Goal: Transaction & Acquisition: Book appointment/travel/reservation

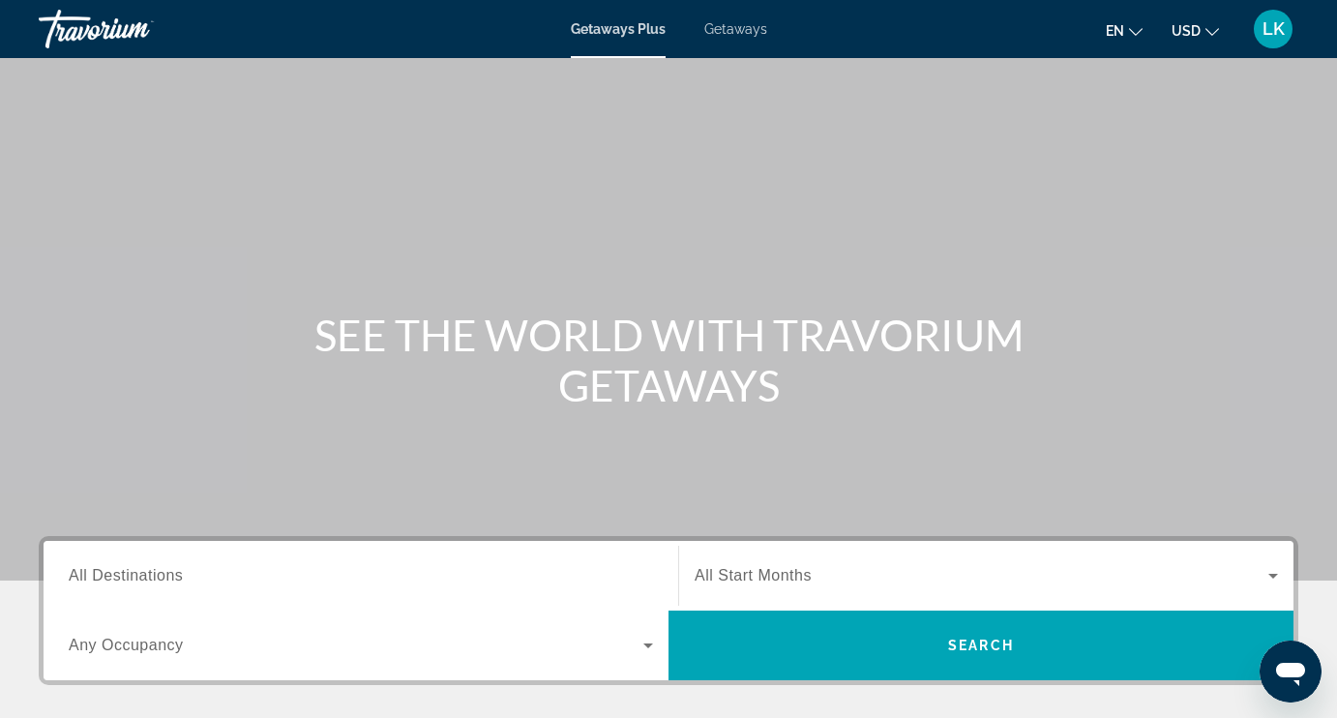
click at [752, 34] on span "Getaways" at bounding box center [735, 28] width 63 height 15
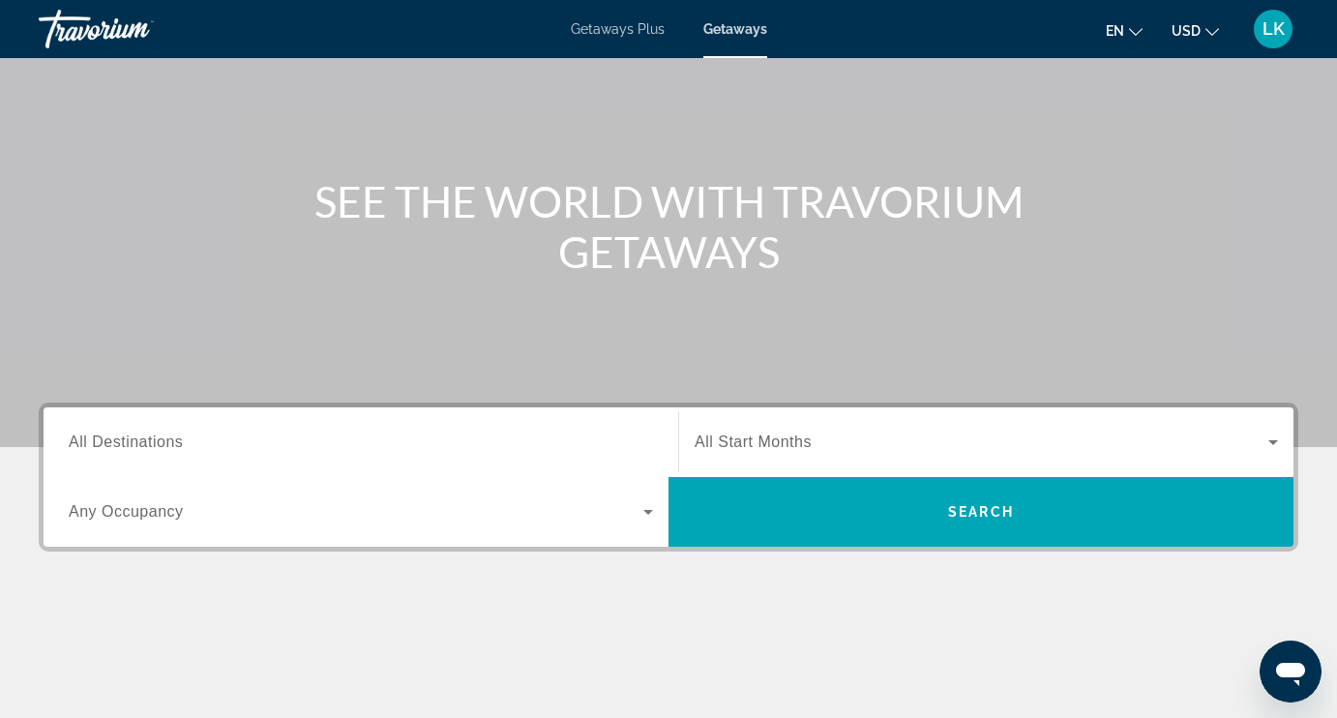
scroll to position [122, 0]
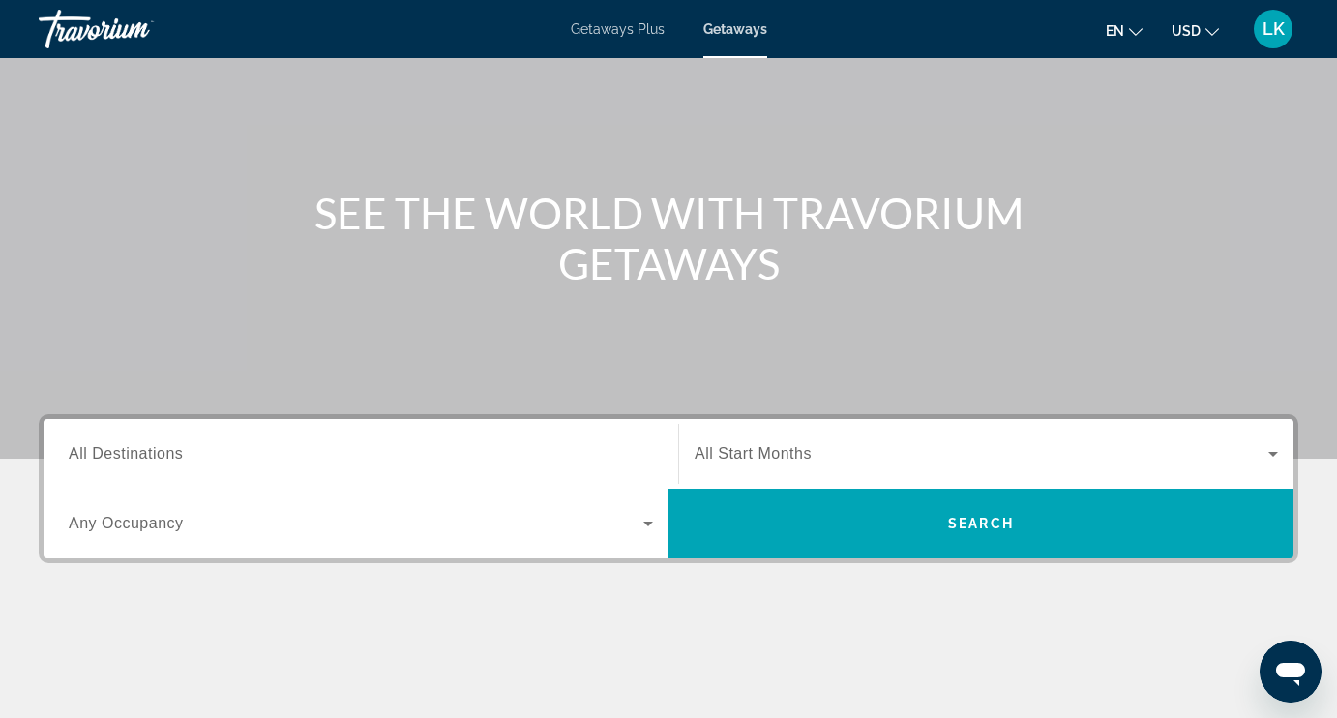
click at [162, 438] on div "Search widget" at bounding box center [361, 454] width 584 height 55
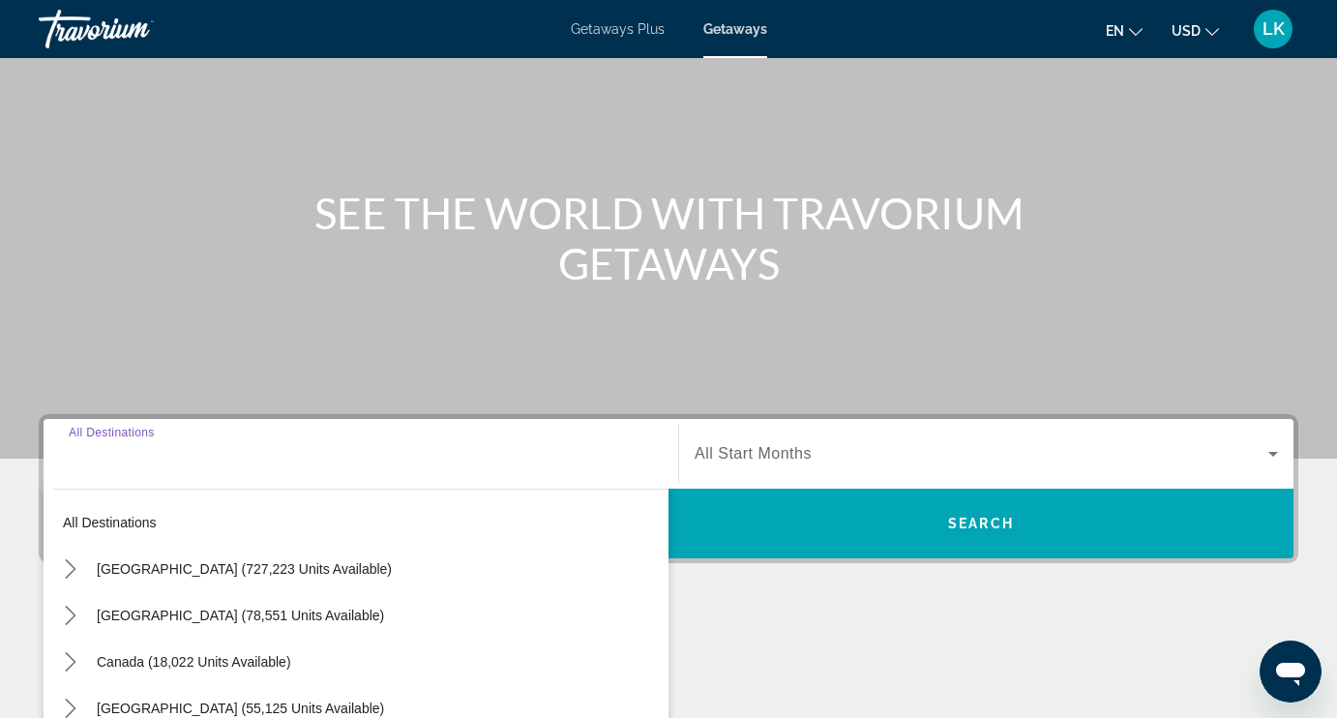
scroll to position [397, 0]
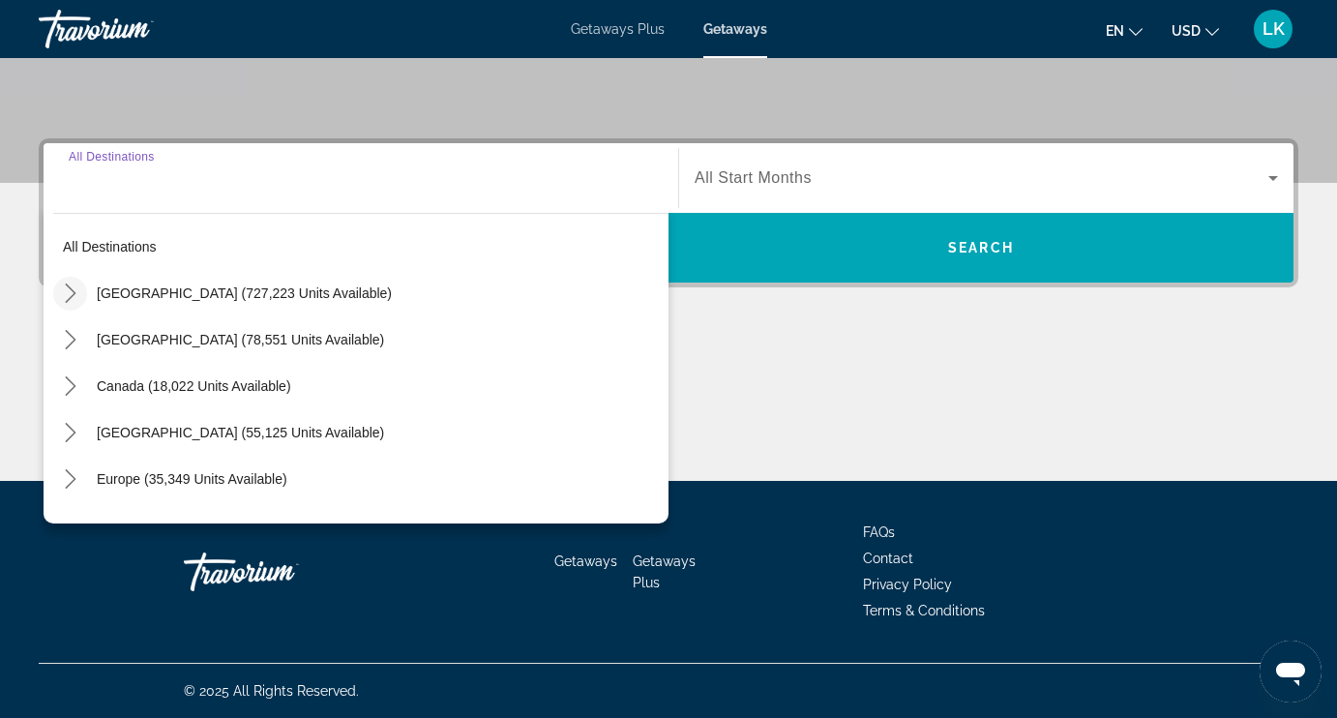
click at [76, 292] on icon "Toggle United States (727,223 units available) submenu" at bounding box center [70, 292] width 19 height 19
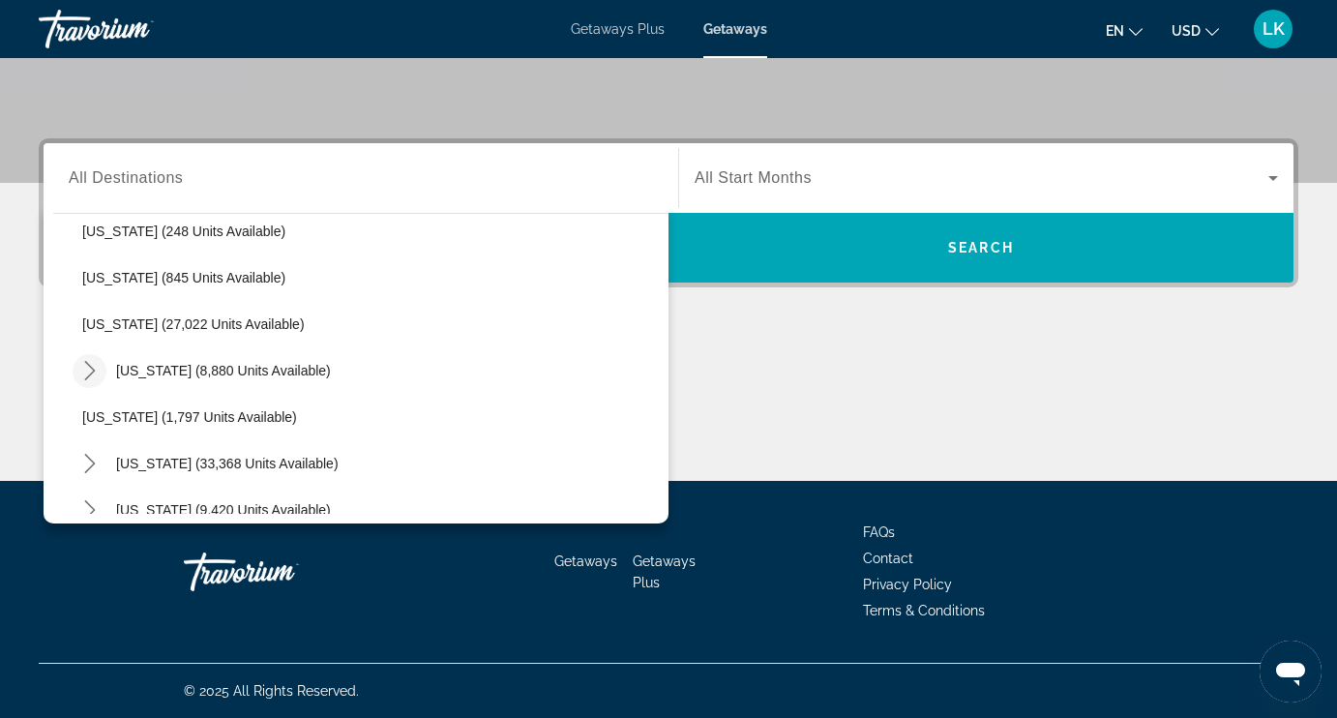
scroll to position [1466, 0]
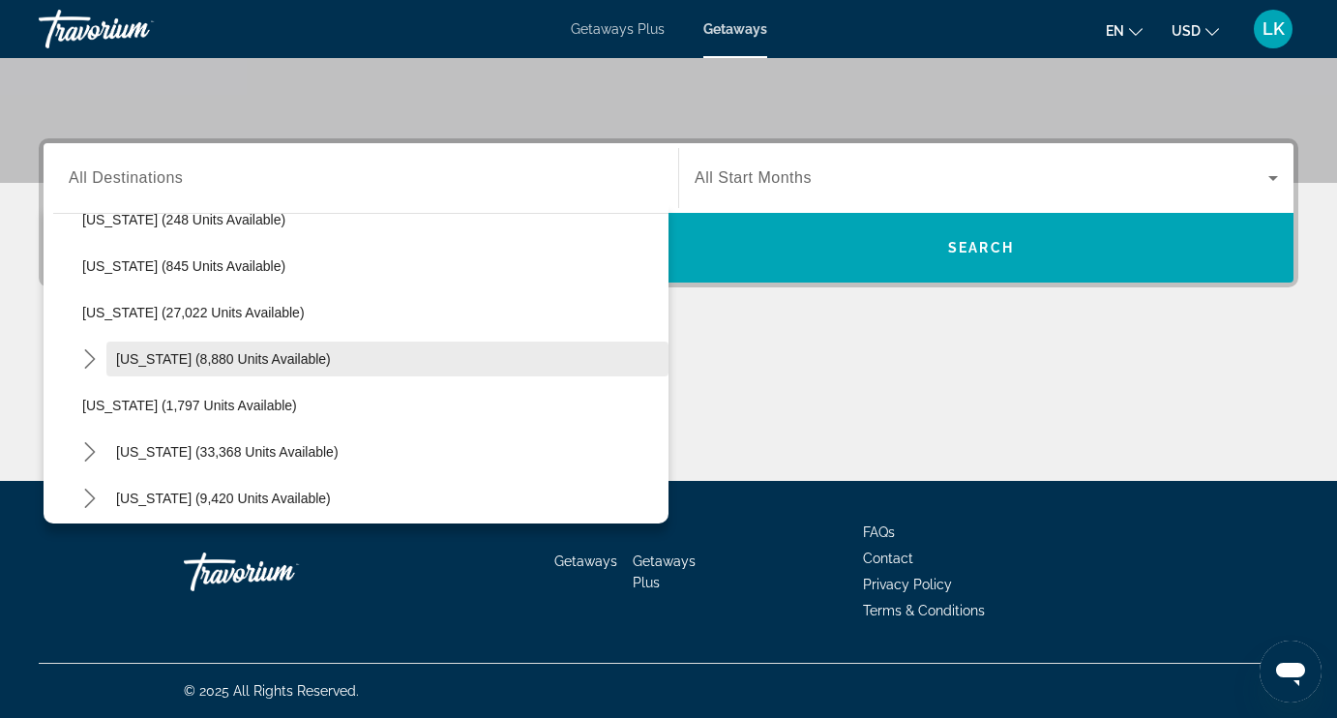
click at [136, 360] on span "Pennsylvania (8,880 units available)" at bounding box center [223, 358] width 215 height 15
type input "**********"
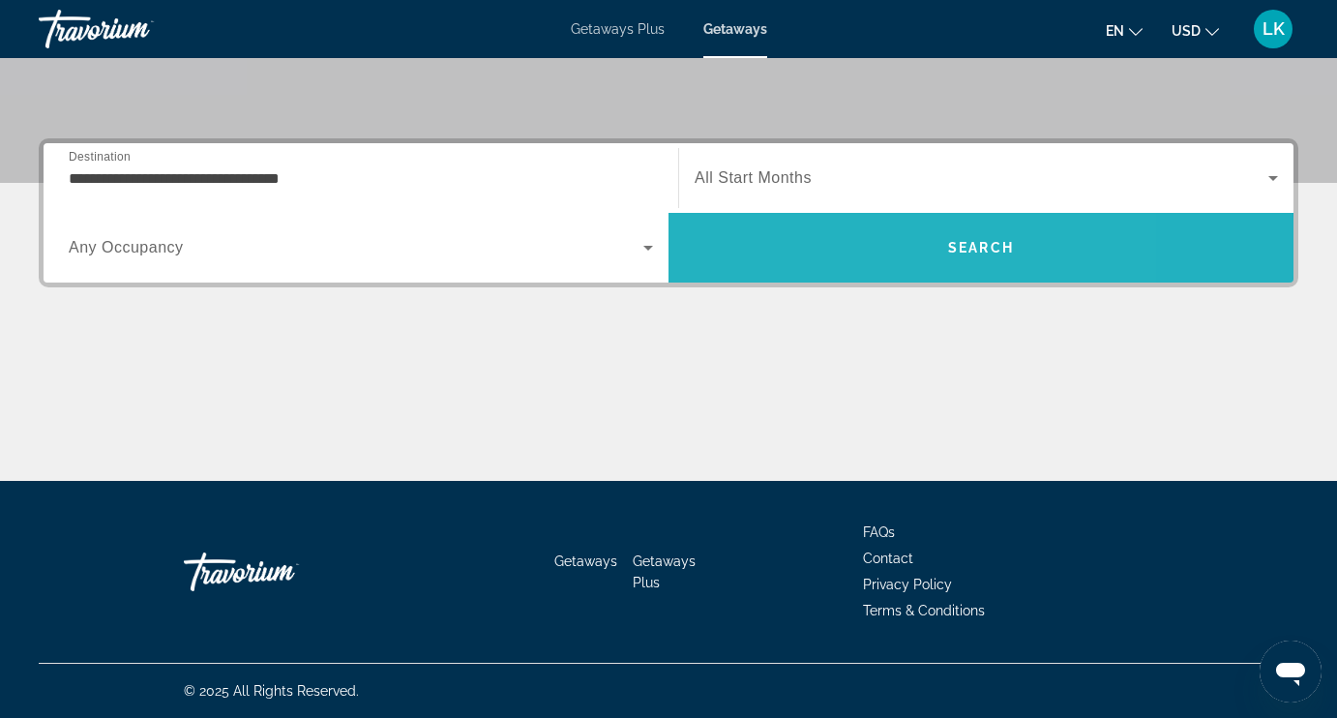
click at [856, 248] on span "Search" at bounding box center [980, 247] width 625 height 46
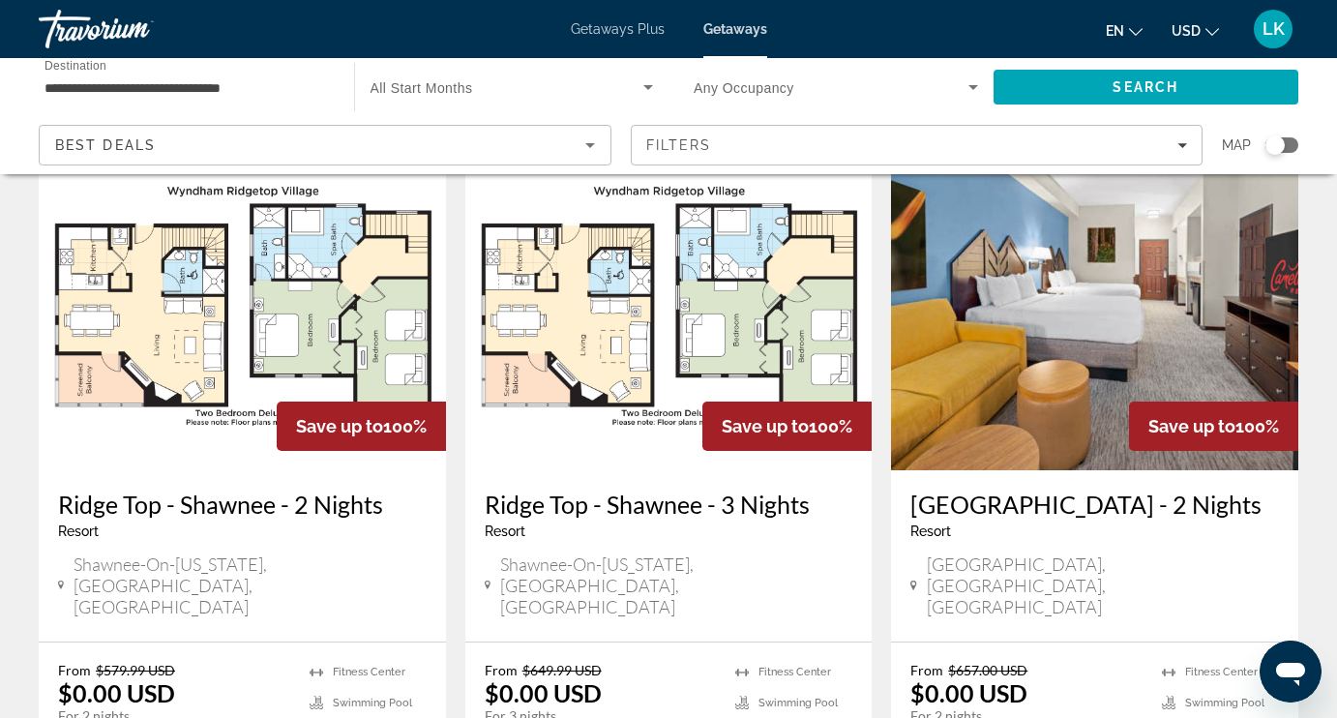
scroll to position [74, 0]
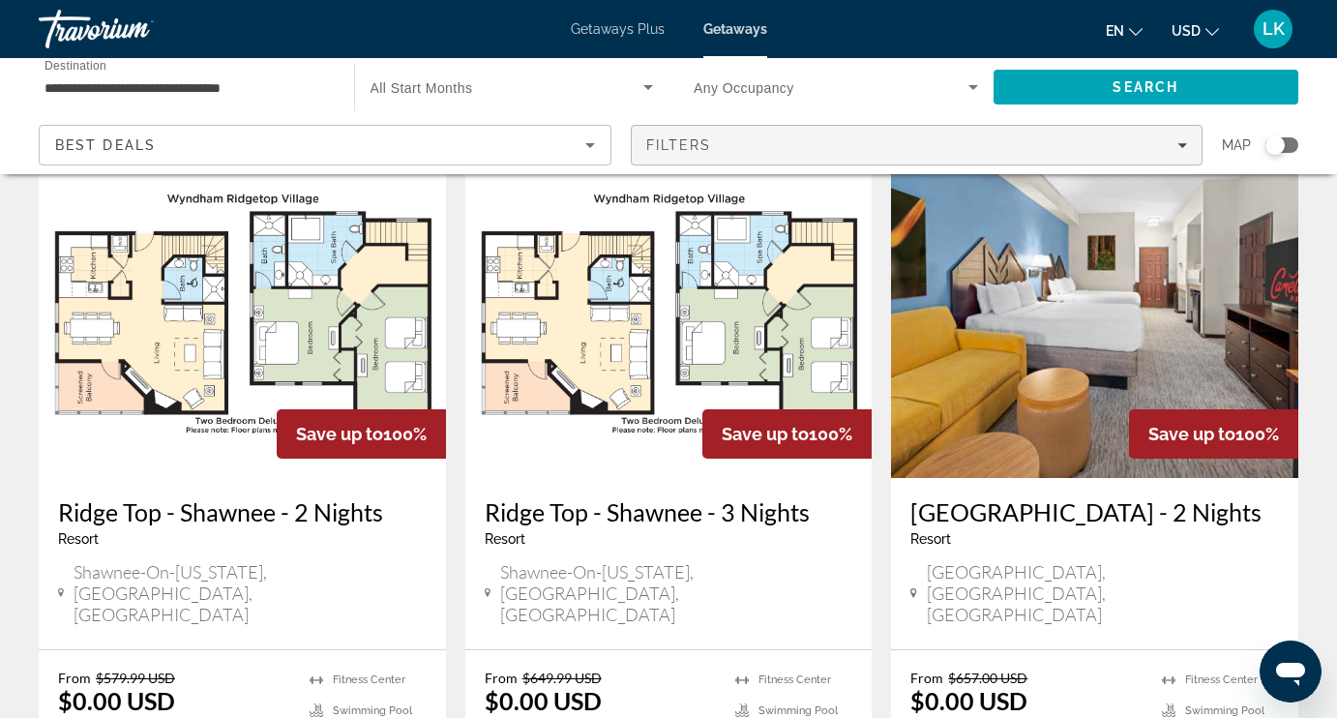
click at [853, 151] on div "Filters" at bounding box center [917, 144] width 542 height 15
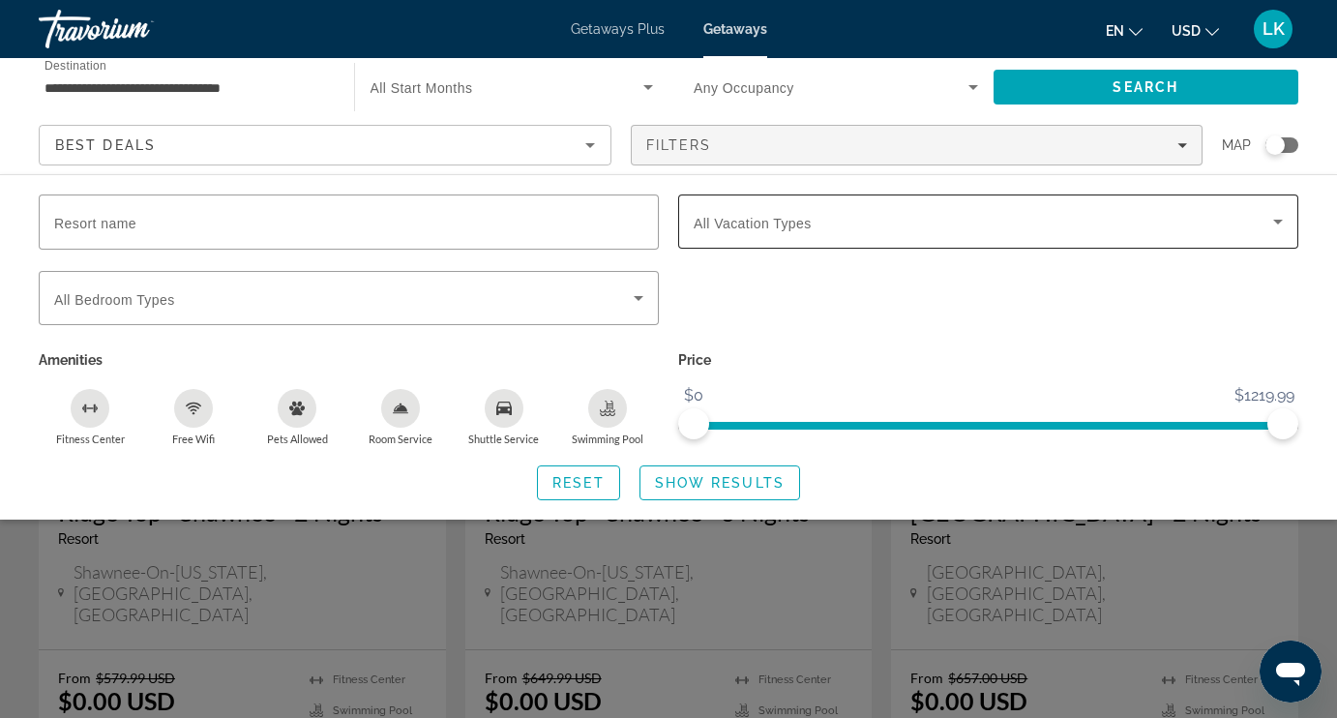
click at [762, 221] on span "All Vacation Types" at bounding box center [752, 223] width 118 height 15
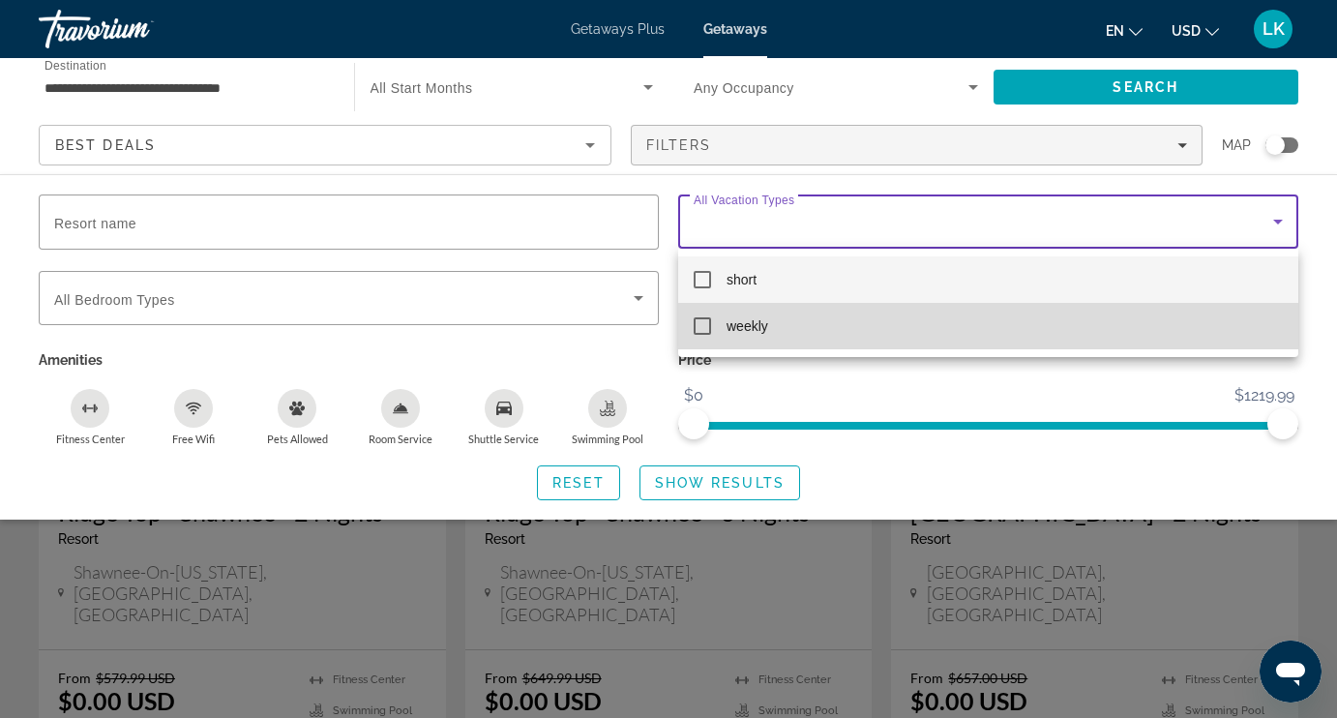
click at [699, 327] on mat-pseudo-checkbox at bounding box center [701, 325] width 17 height 17
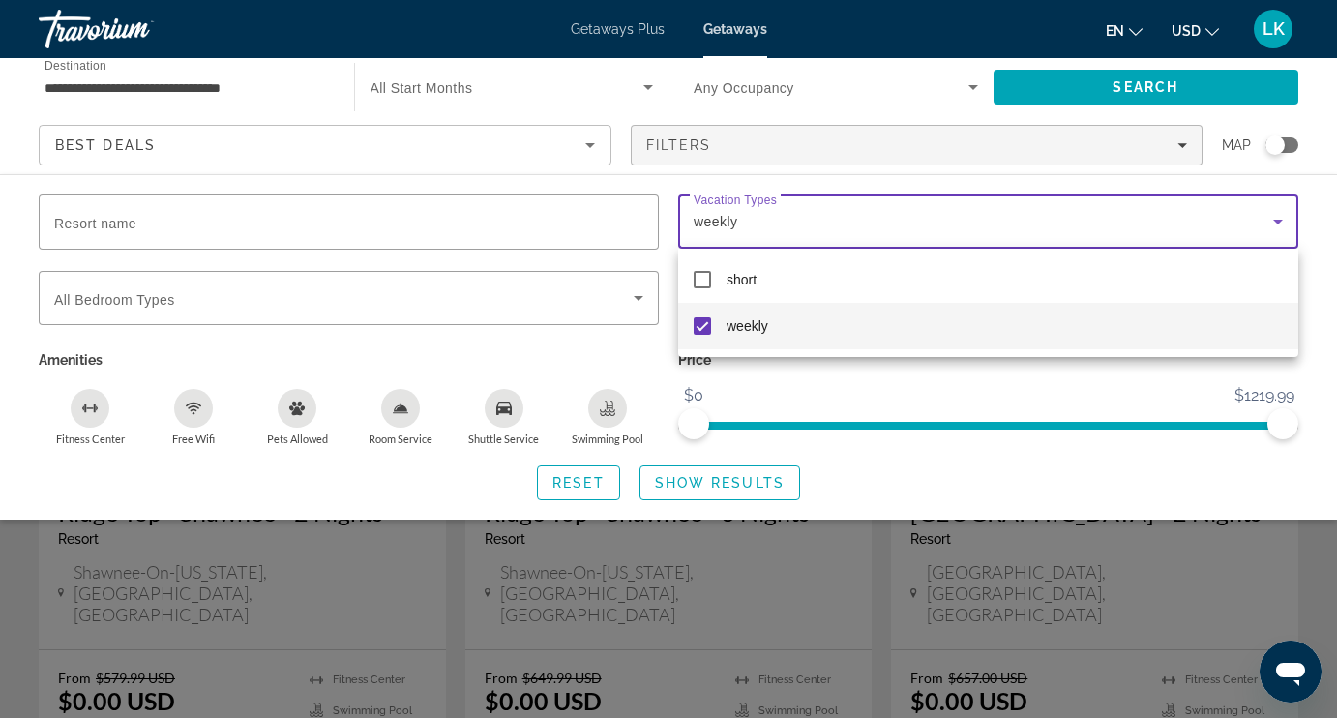
click at [709, 481] on div at bounding box center [668, 359] width 1337 height 718
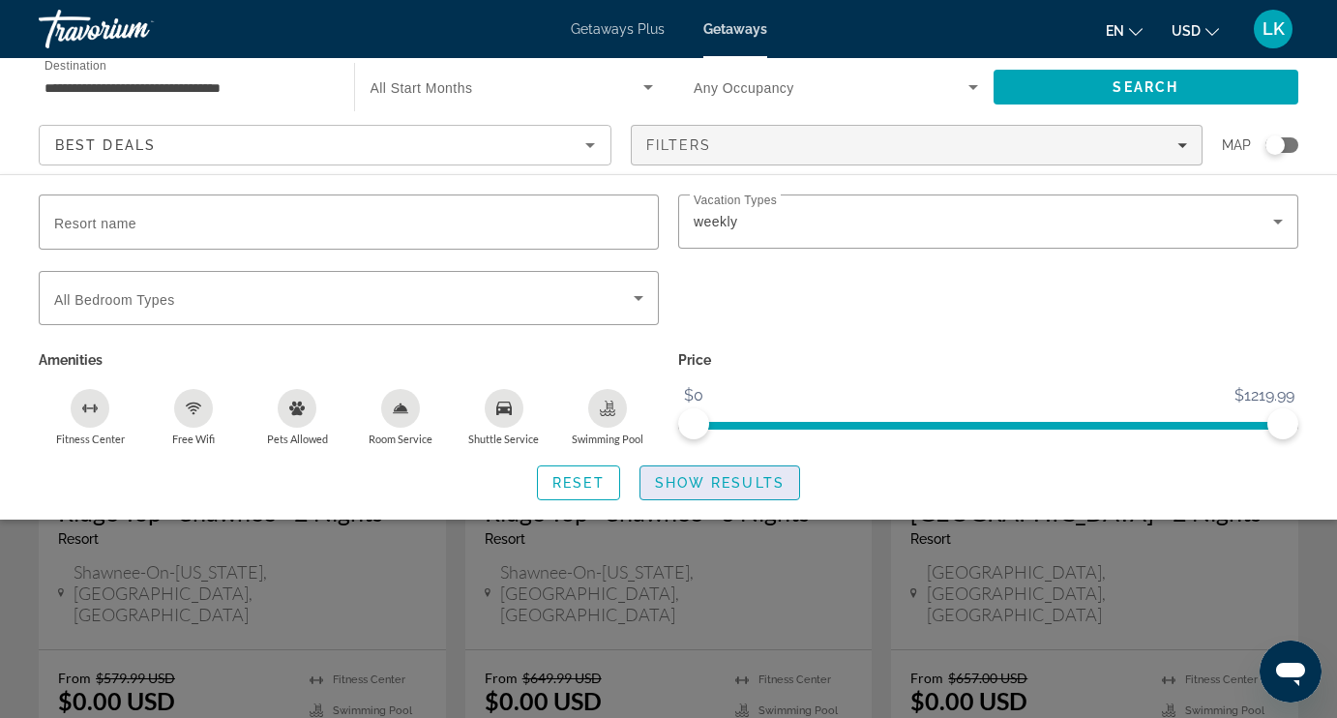
click at [702, 483] on span "Show Results" at bounding box center [720, 482] width 130 height 15
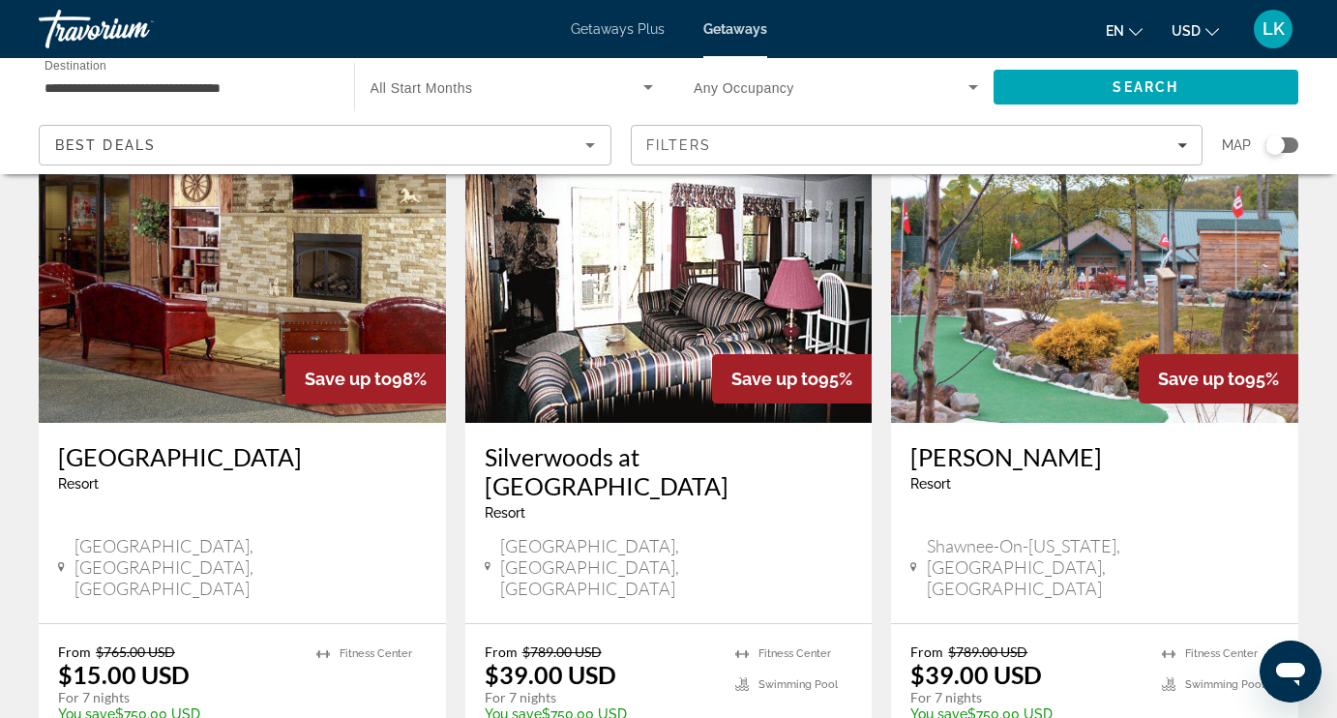
scroll to position [73, 0]
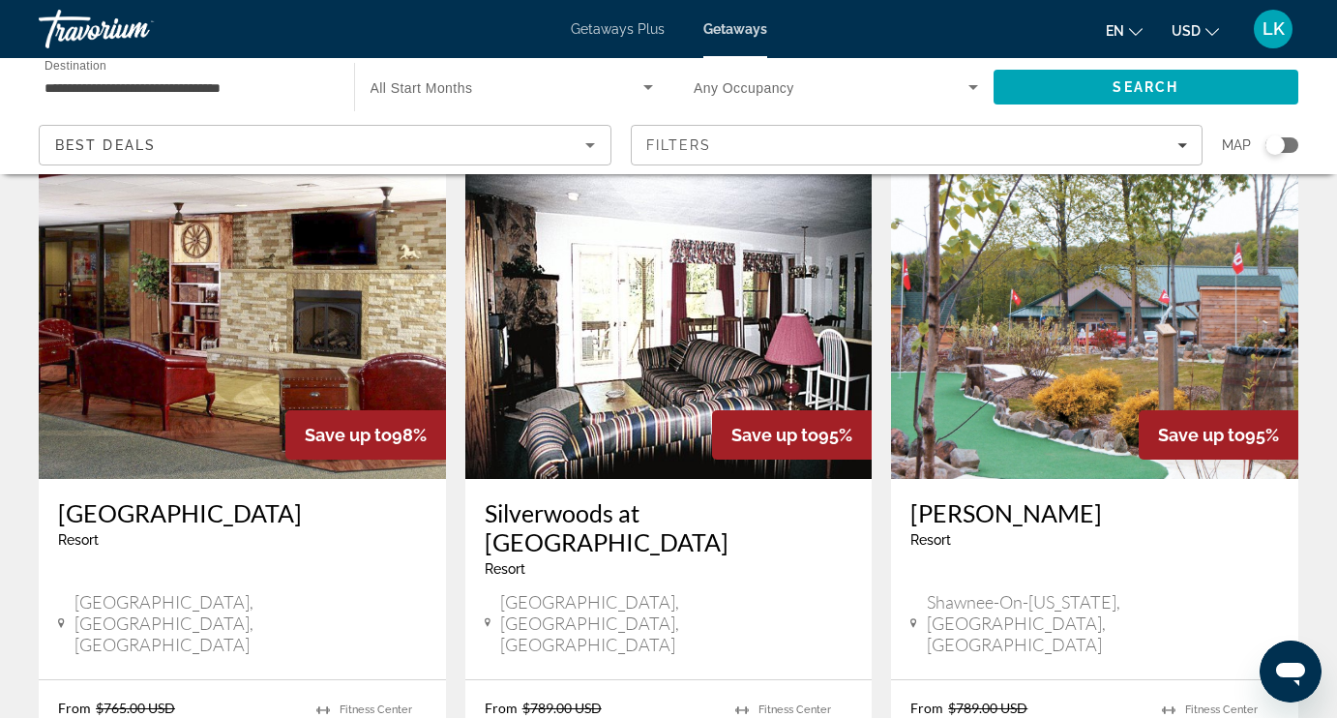
click at [250, 354] on img "Main content" at bounding box center [242, 323] width 407 height 309
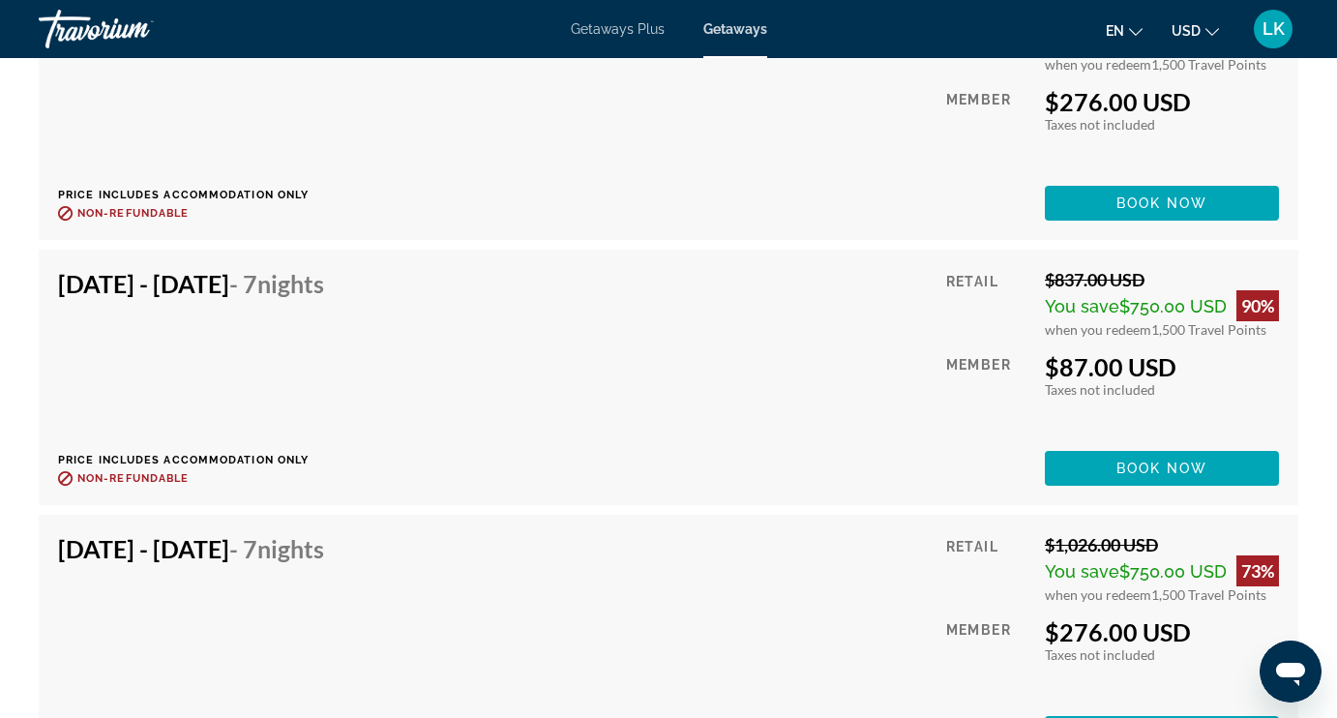
scroll to position [13660, 0]
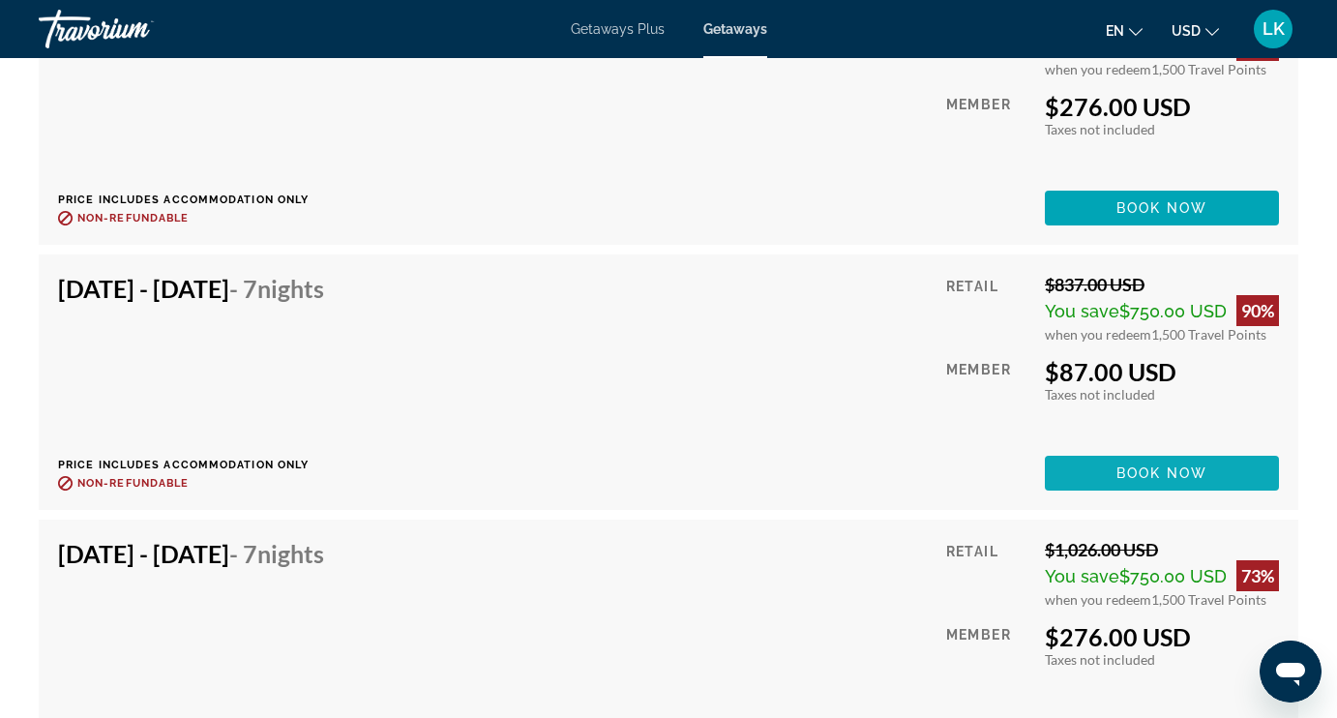
click at [1092, 476] on span "Main content" at bounding box center [1162, 473] width 234 height 46
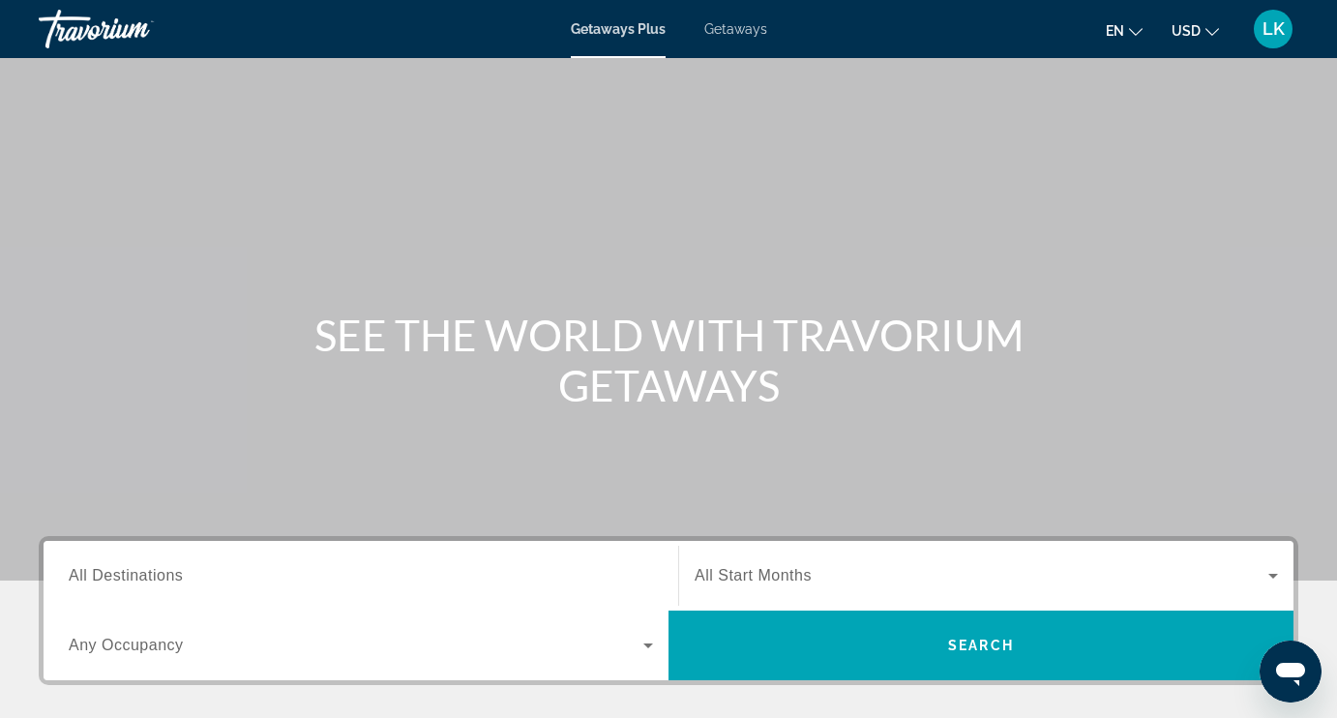
click at [725, 30] on span "Getaways" at bounding box center [735, 28] width 63 height 15
click at [150, 581] on span "All Destinations" at bounding box center [126, 575] width 114 height 16
click at [150, 581] on input "Destination All Destinations" at bounding box center [361, 576] width 584 height 23
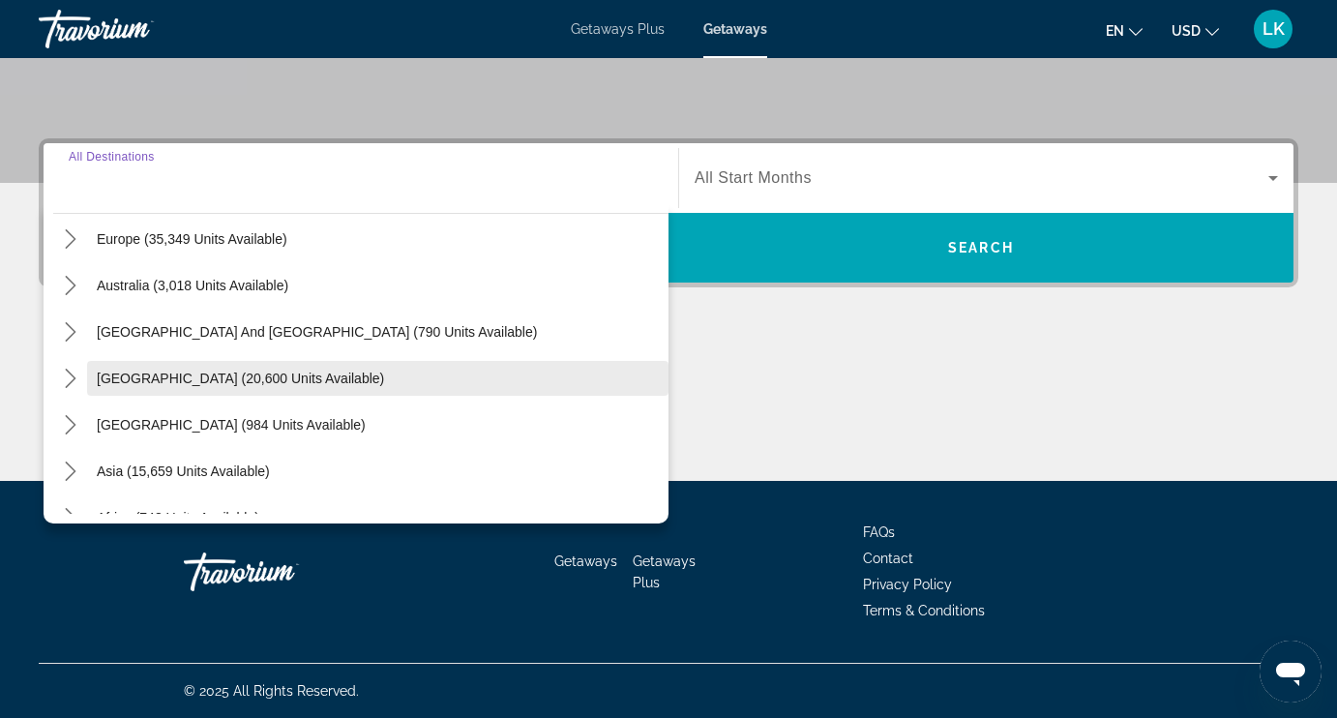
scroll to position [249, 0]
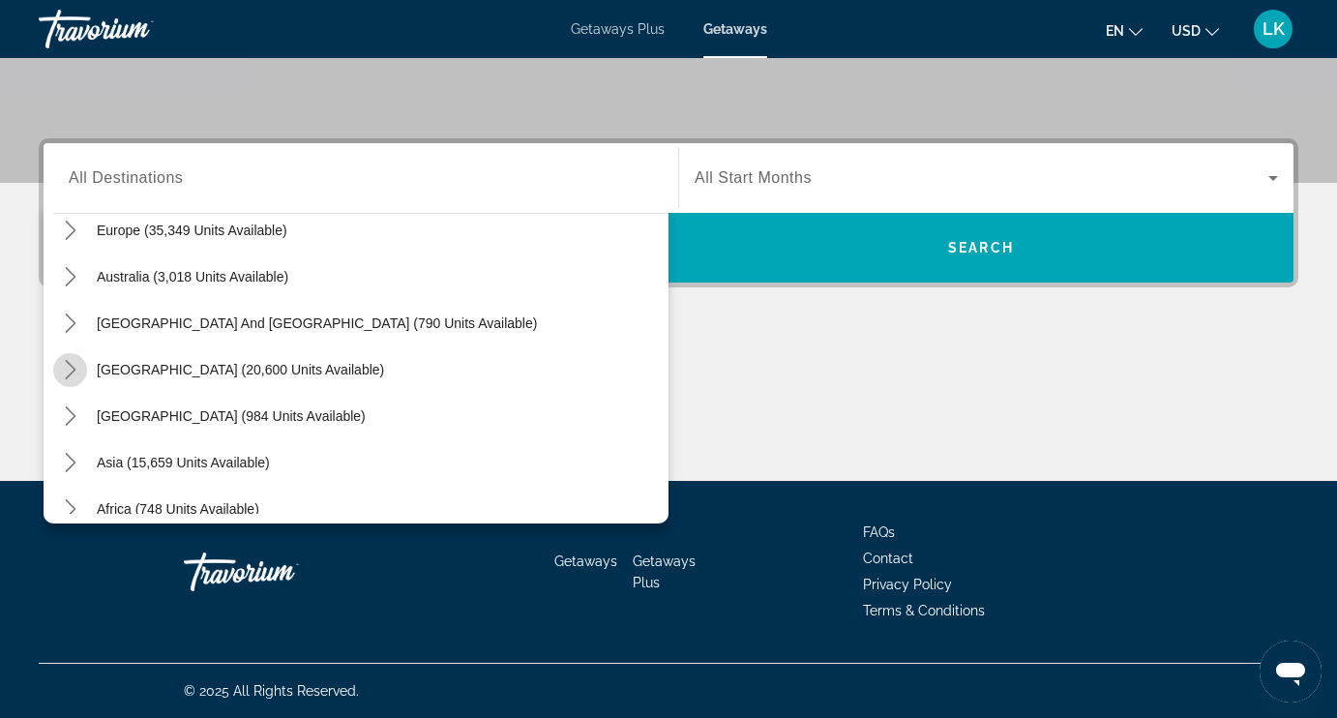
click at [78, 373] on icon "Toggle South America (20,600 units available) submenu" at bounding box center [70, 369] width 19 height 19
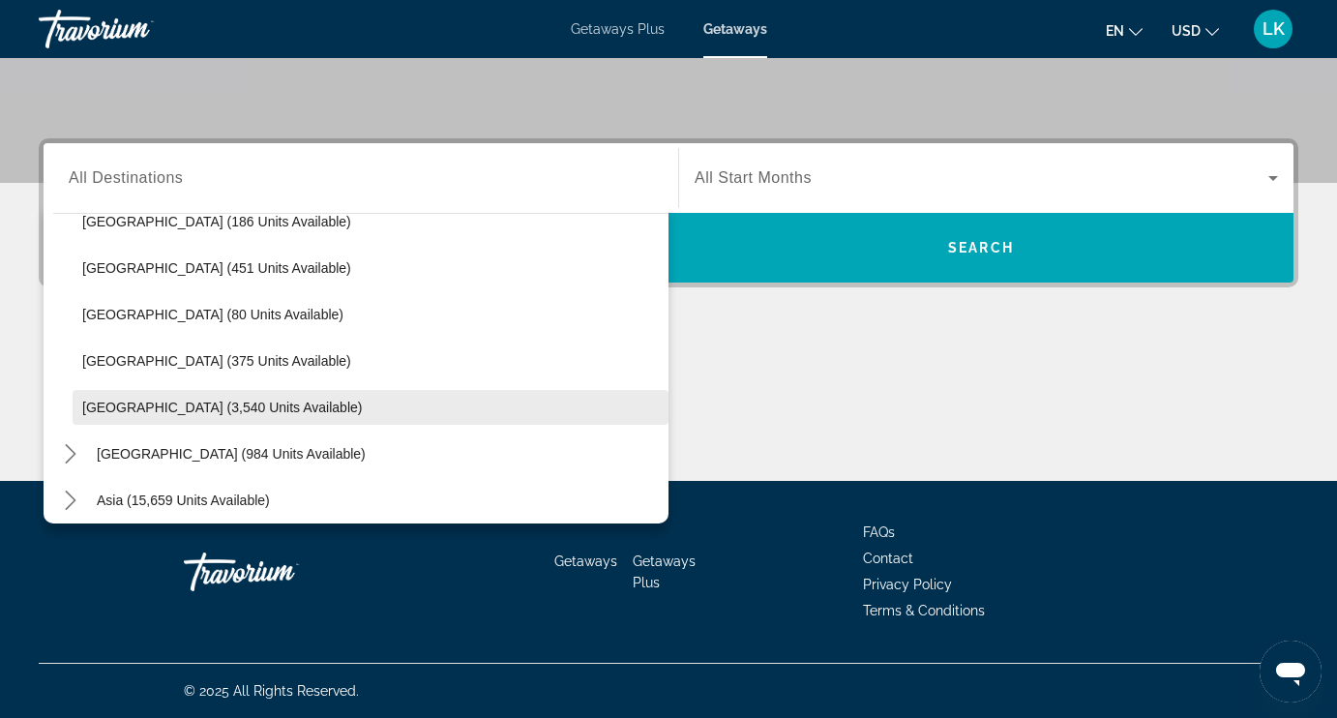
scroll to position [583, 0]
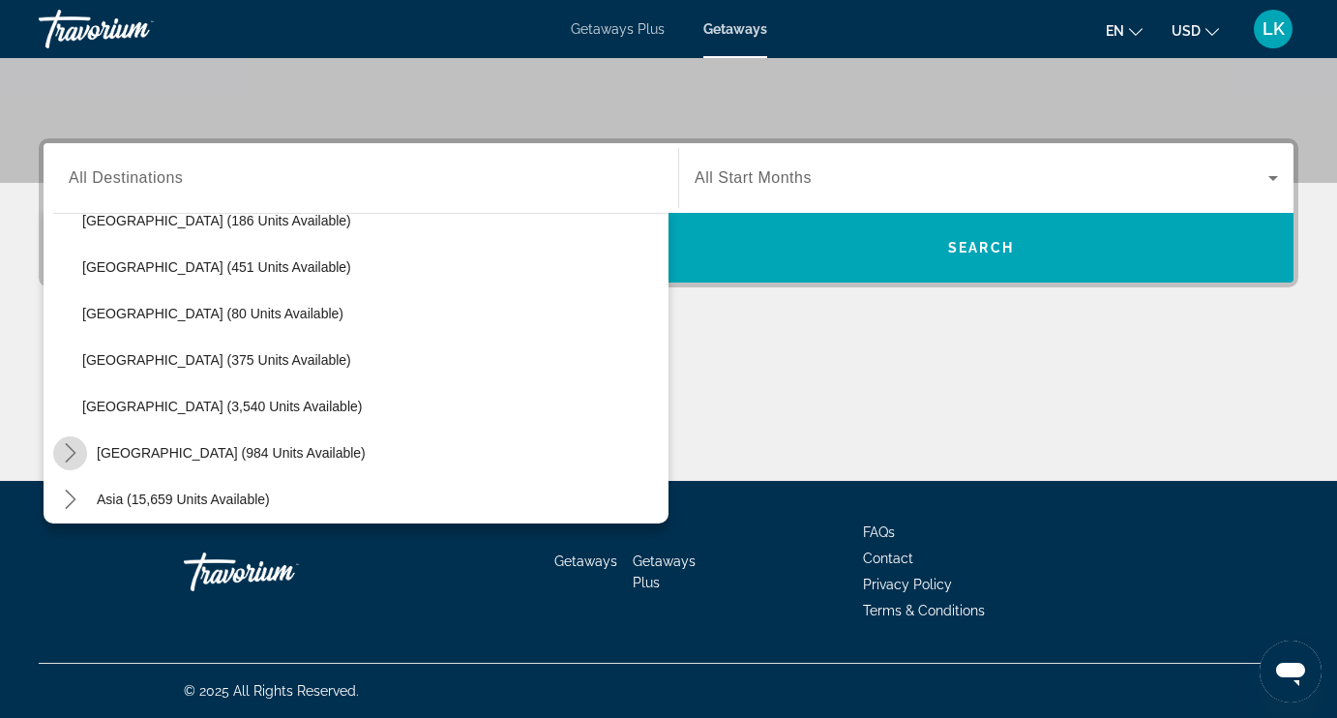
click at [72, 452] on icon "Toggle Central America (984 units available) submenu" at bounding box center [70, 452] width 19 height 19
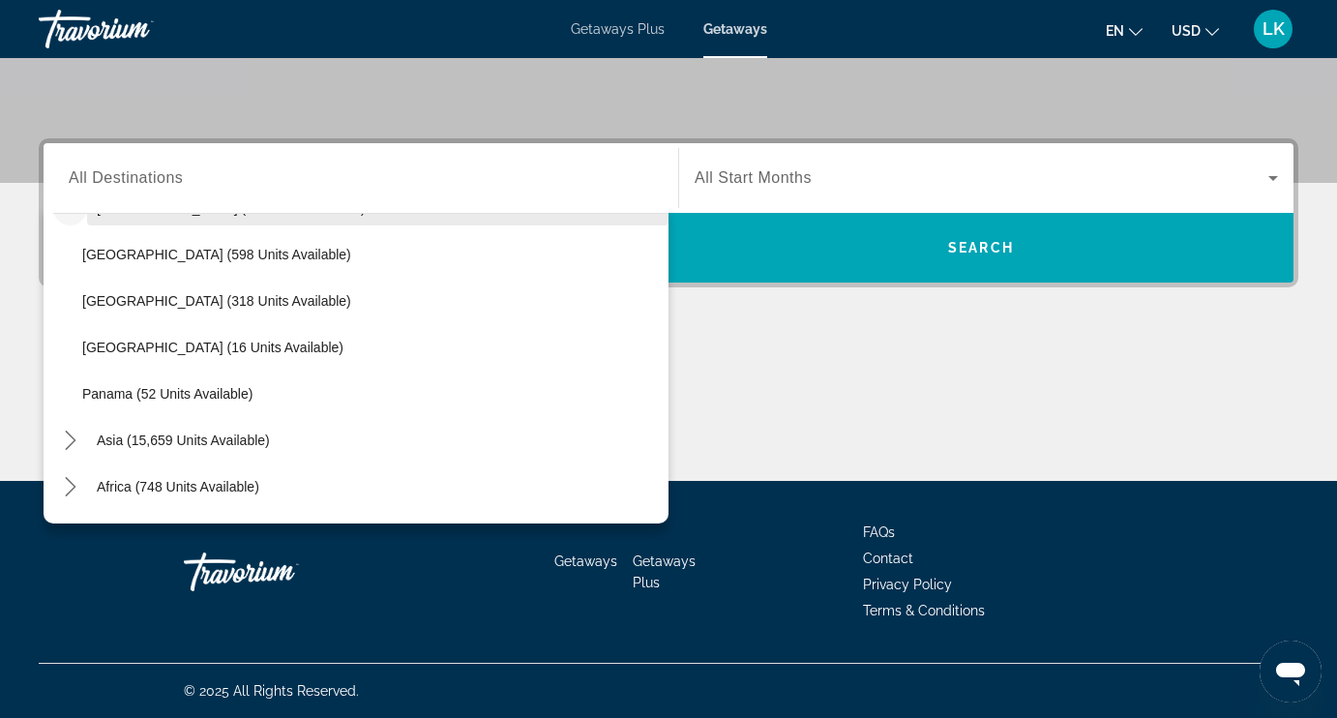
scroll to position [830, 0]
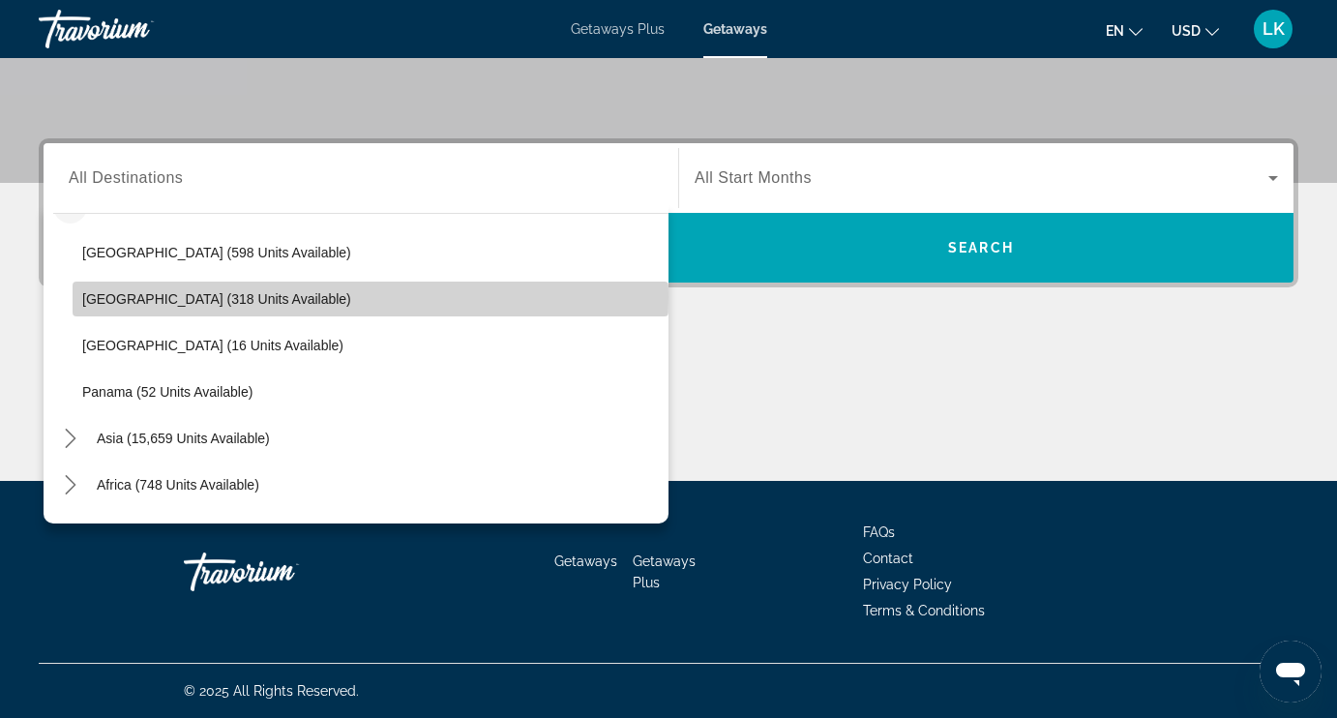
click at [140, 297] on span "[GEOGRAPHIC_DATA] (318 units available)" at bounding box center [216, 298] width 269 height 15
type input "**********"
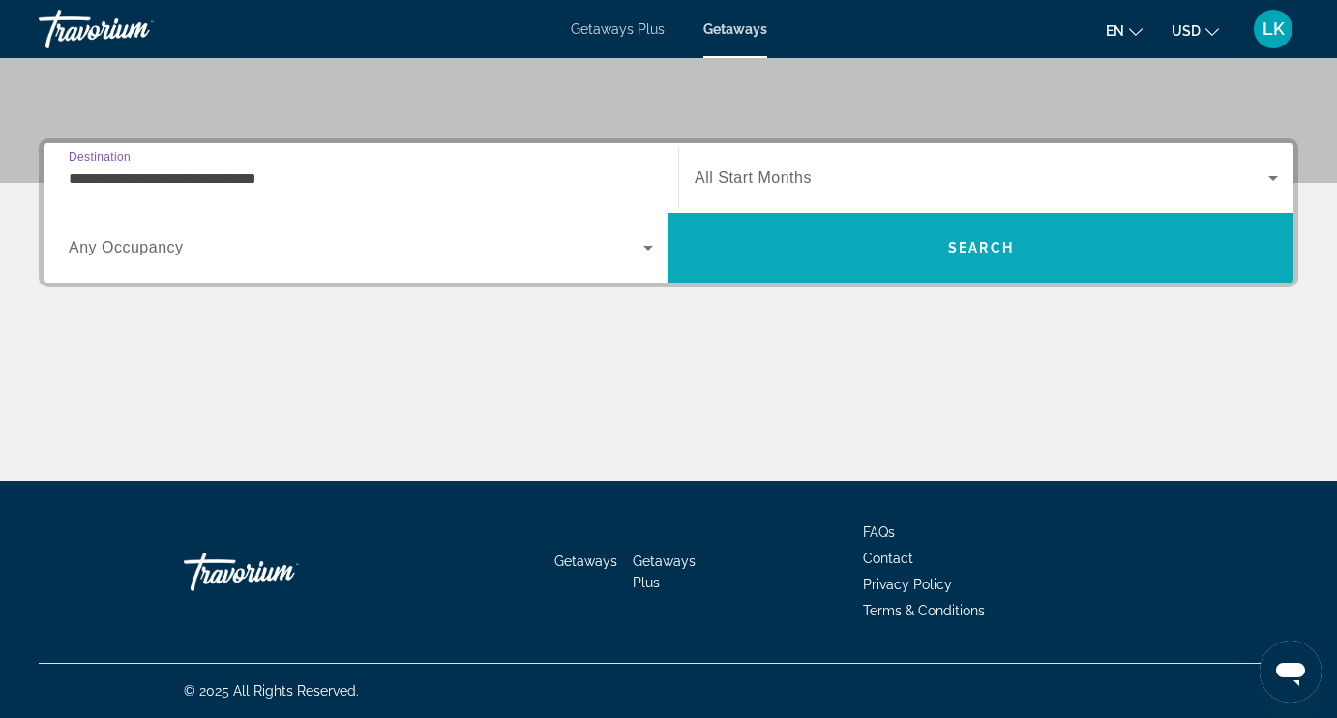
click at [782, 234] on span "Search" at bounding box center [980, 247] width 625 height 46
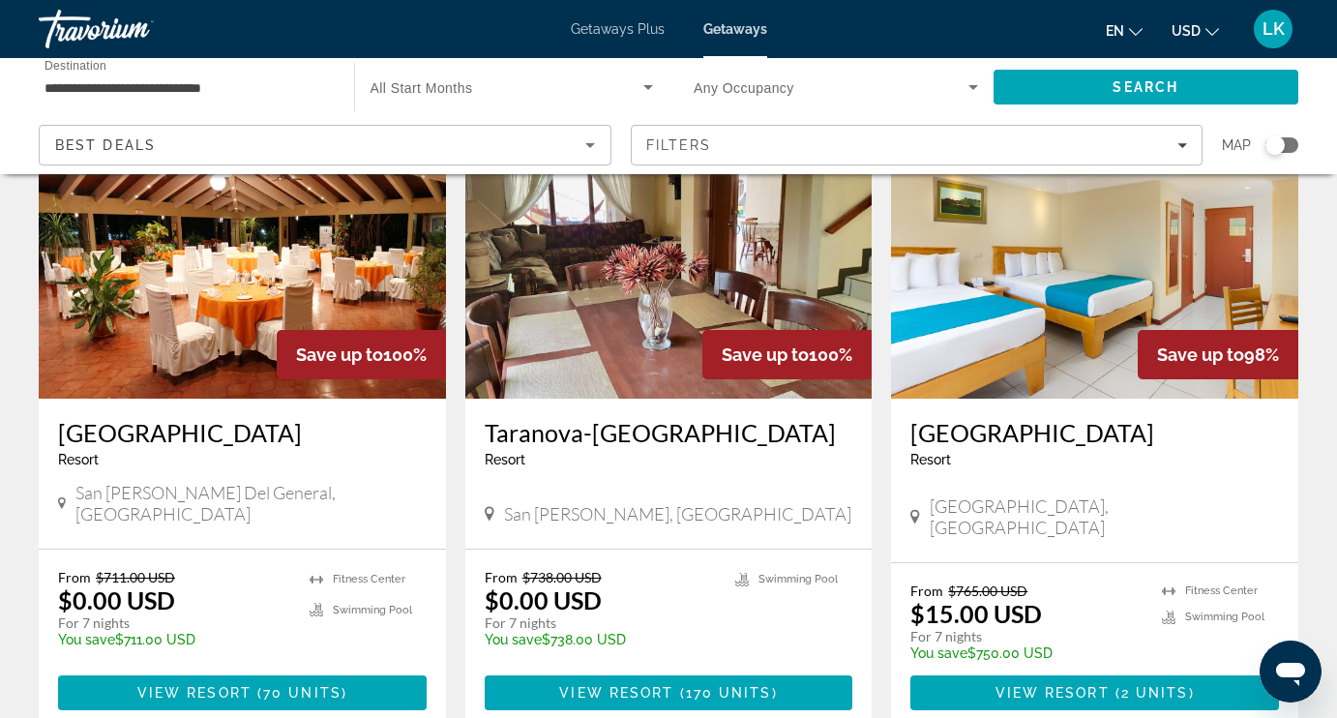
scroll to position [152, 0]
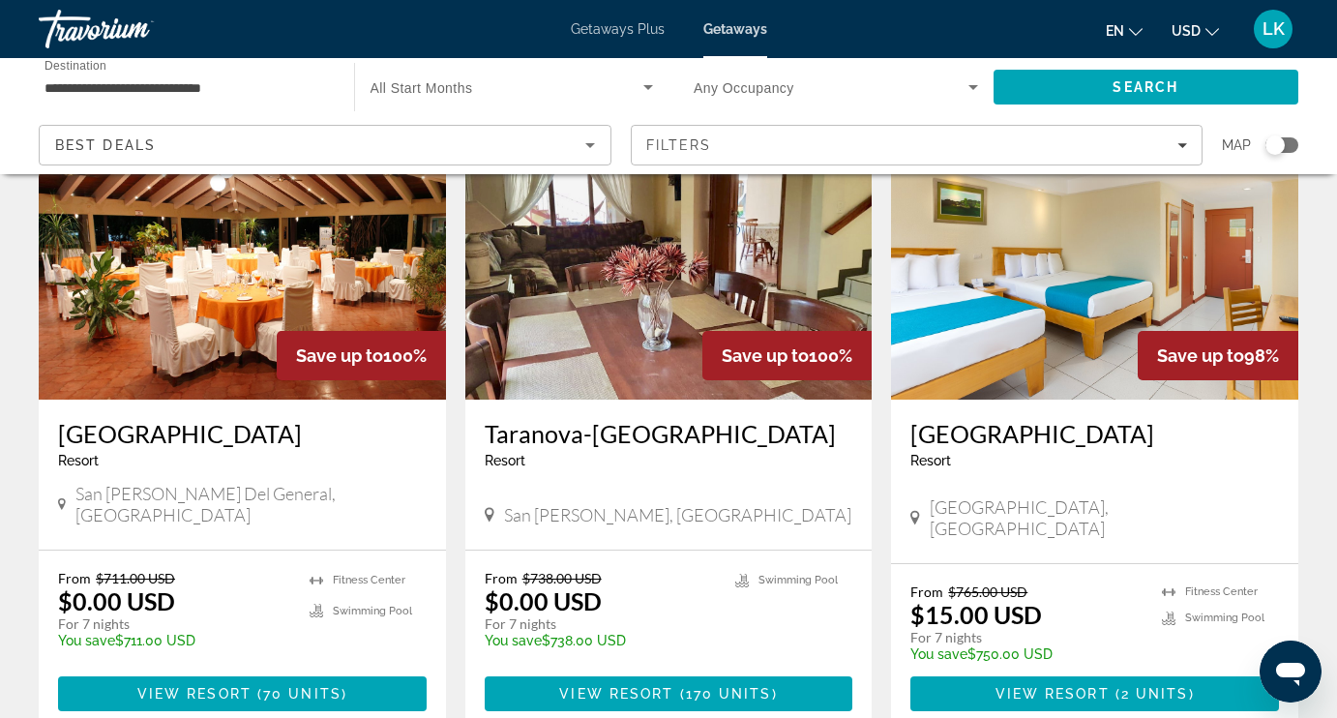
click at [667, 336] on img "Main content" at bounding box center [668, 244] width 407 height 309
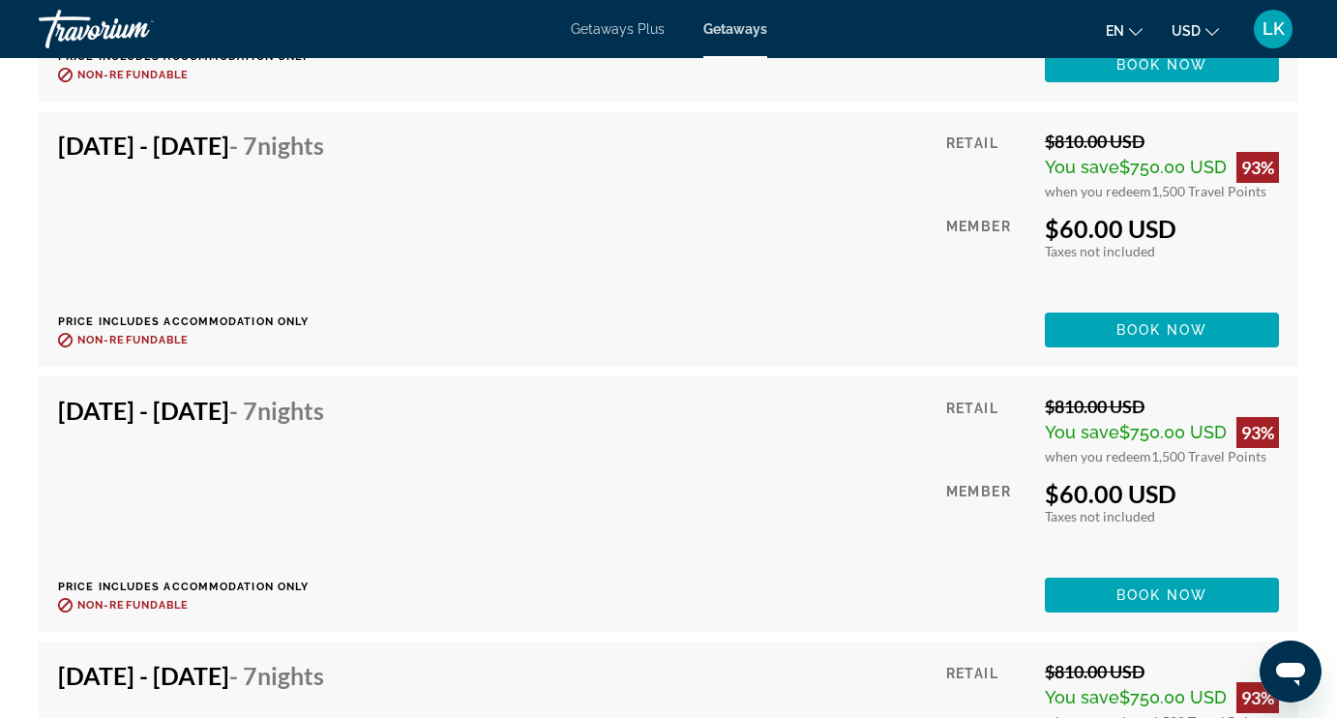
scroll to position [6378, 0]
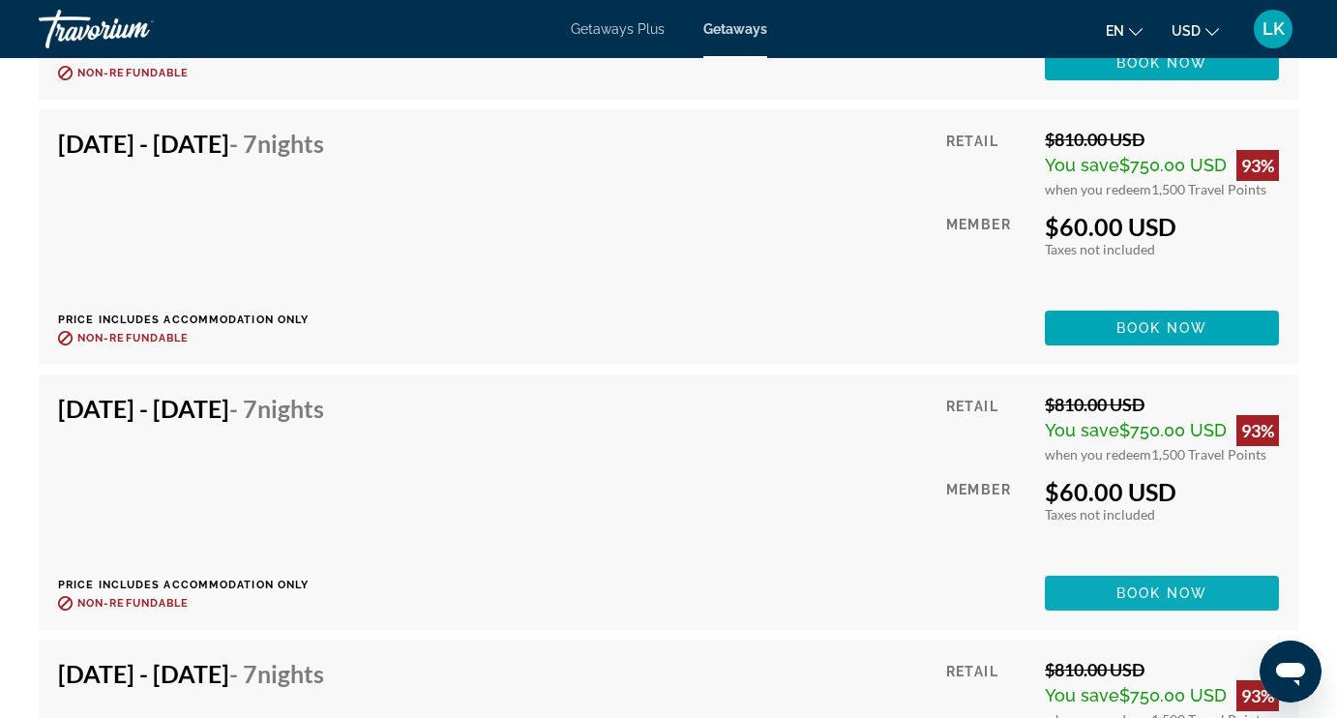
click at [1119, 596] on span "Book now" at bounding box center [1162, 592] width 92 height 15
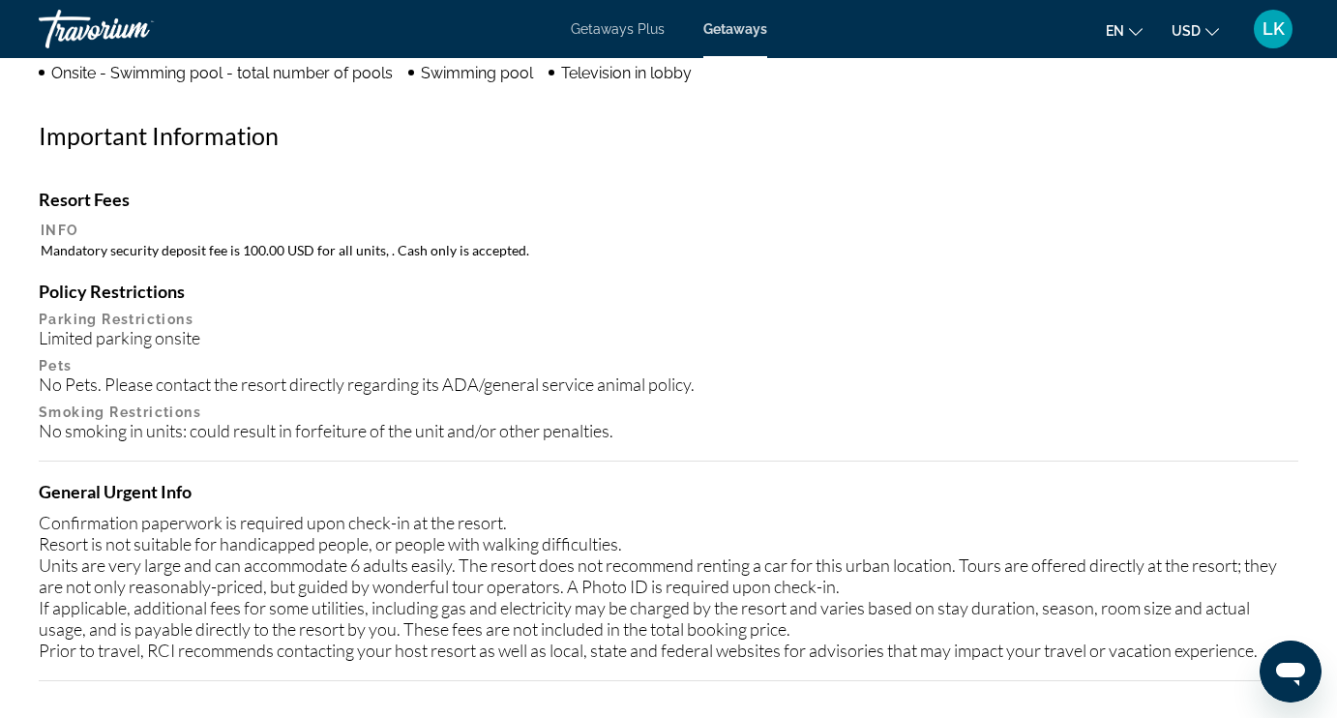
scroll to position [2082, 0]
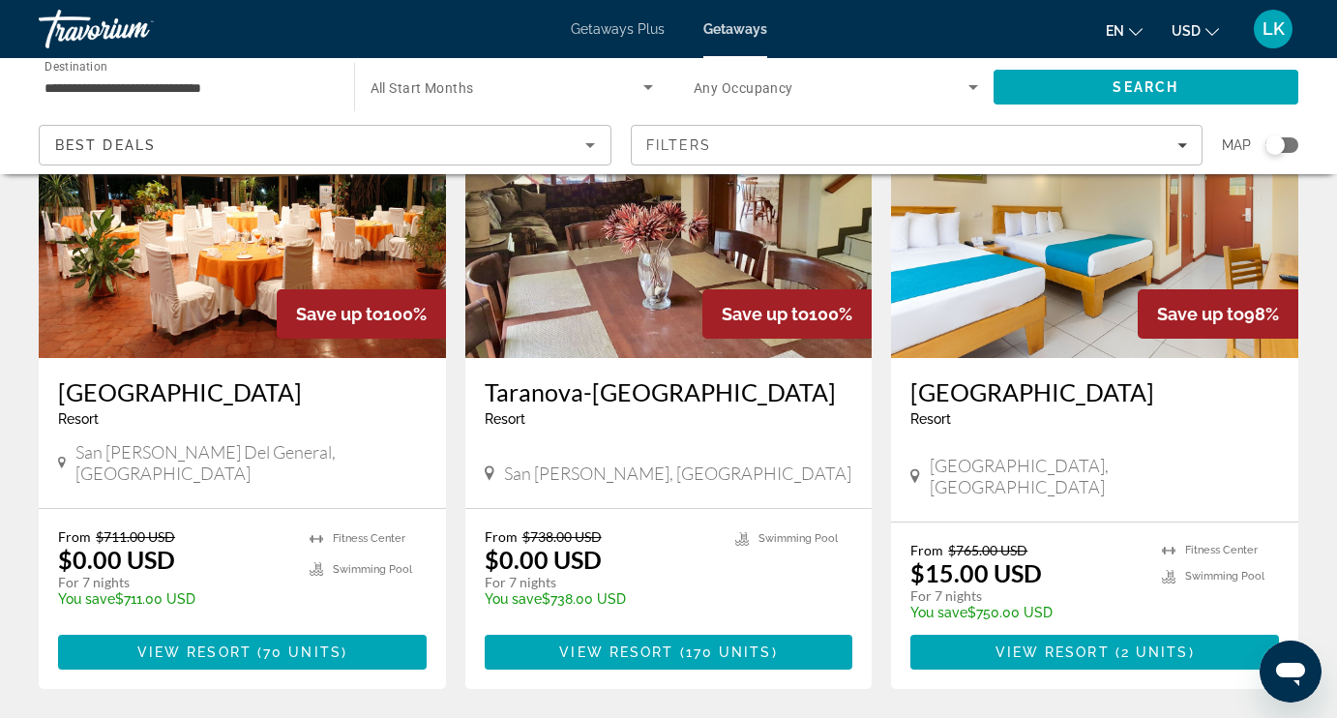
scroll to position [196, 0]
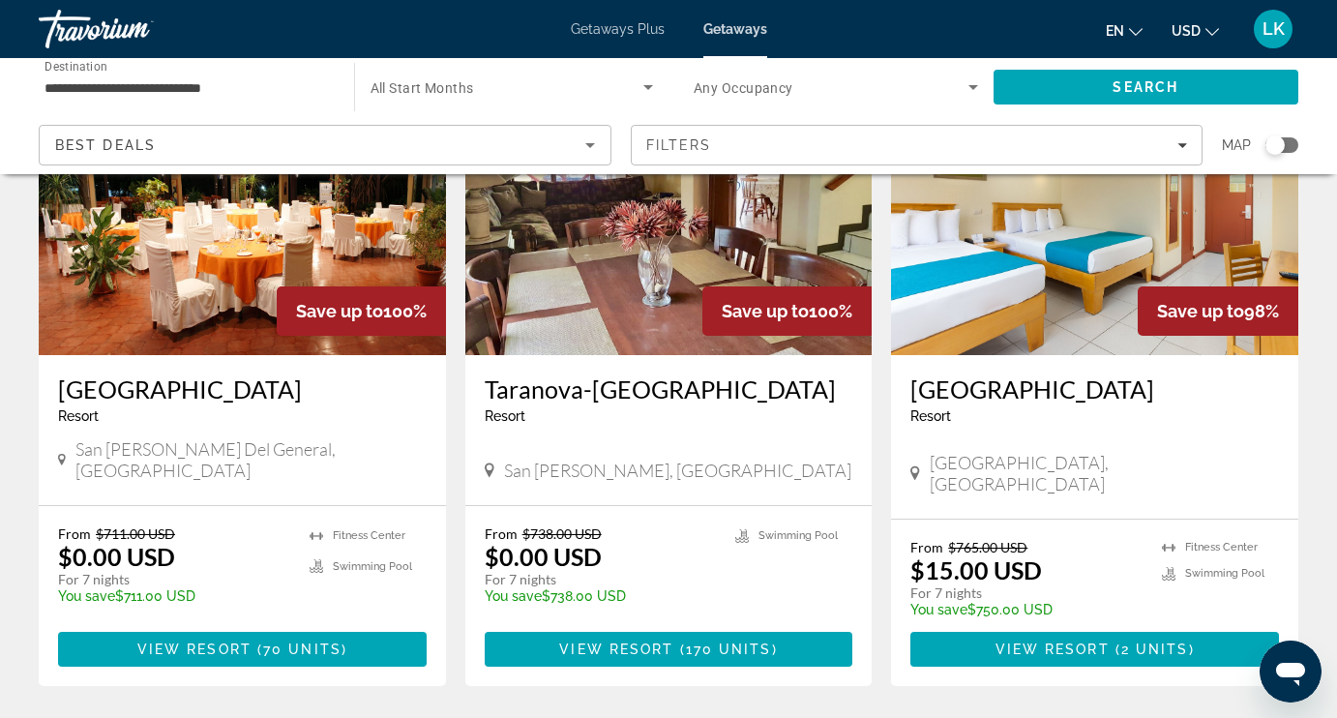
click at [292, 234] on img "Main content" at bounding box center [242, 199] width 407 height 309
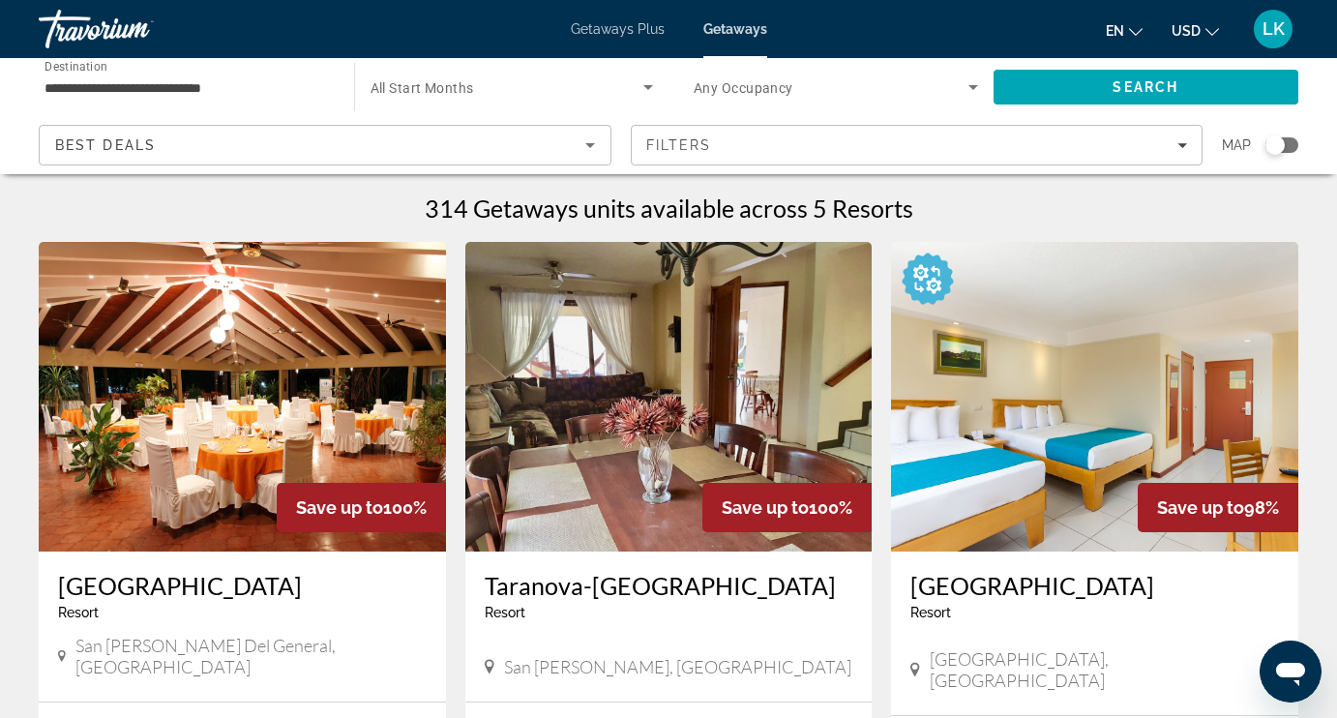
click at [1290, 144] on div "Search widget" at bounding box center [1281, 144] width 33 height 15
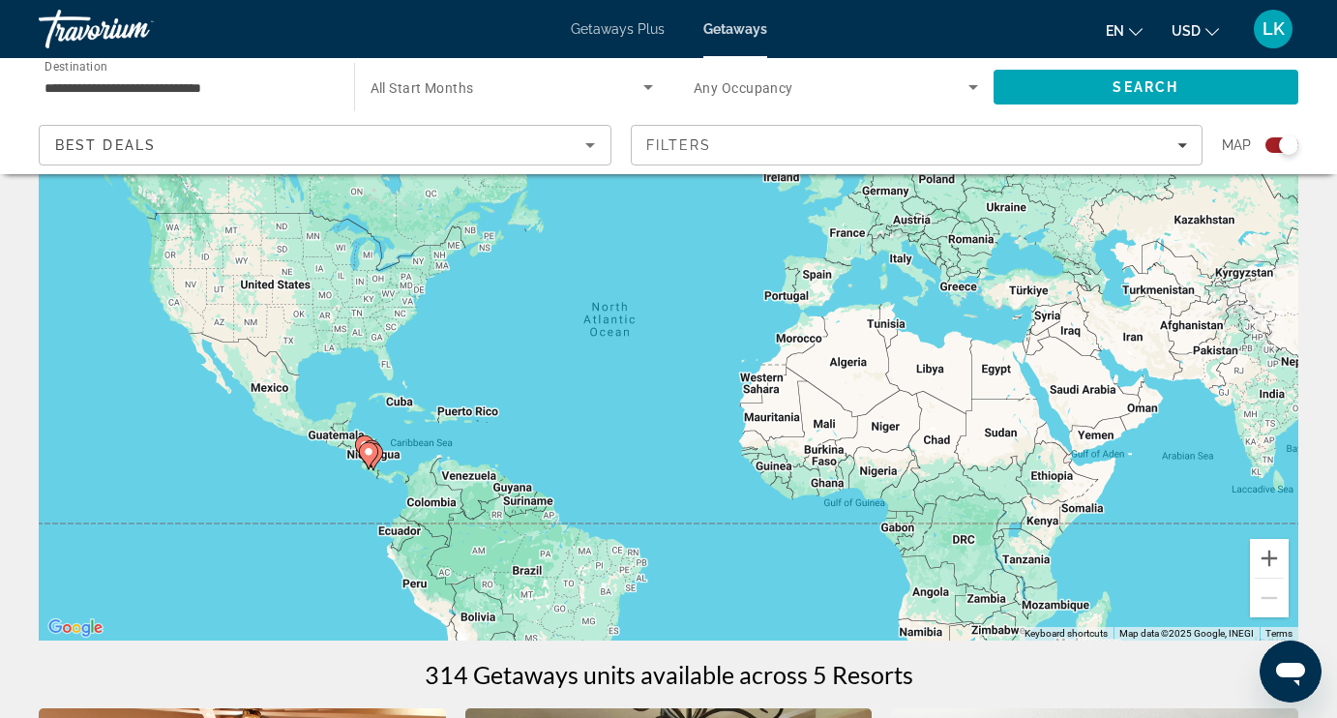
scroll to position [186, 0]
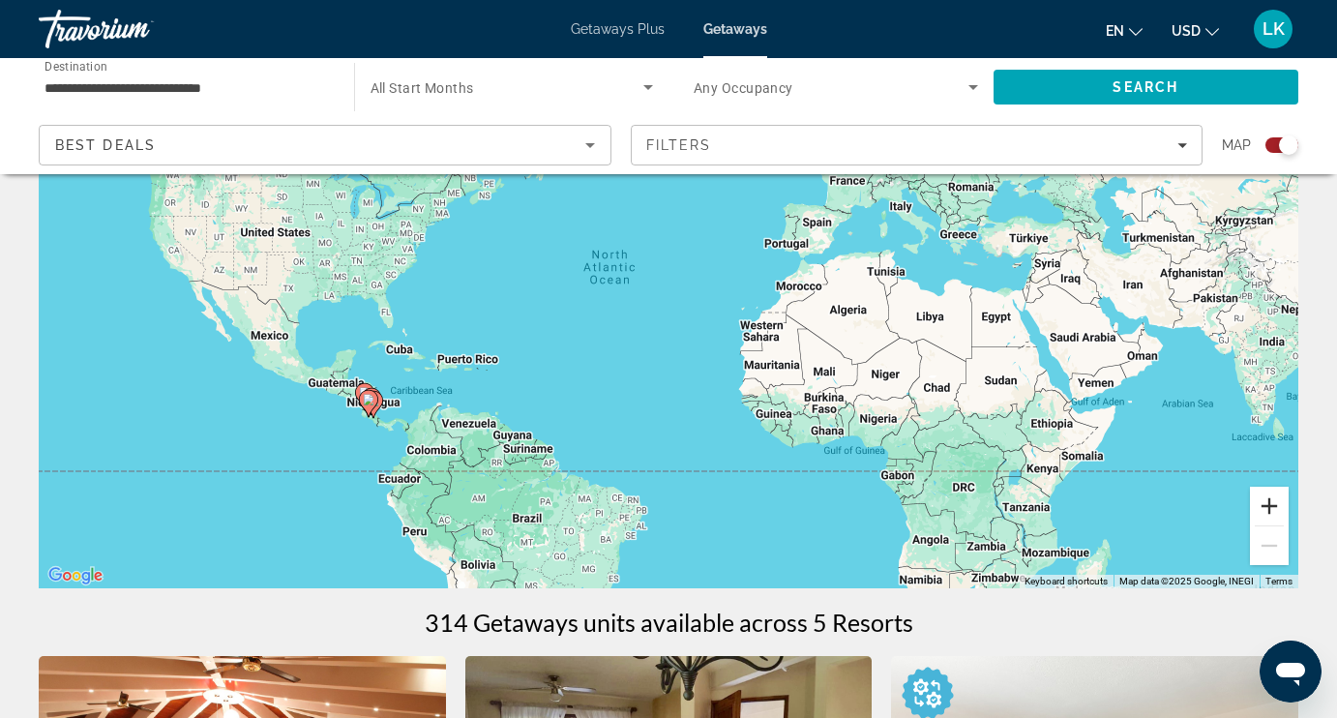
click at [1274, 503] on button "Zoom in" at bounding box center [1269, 505] width 39 height 39
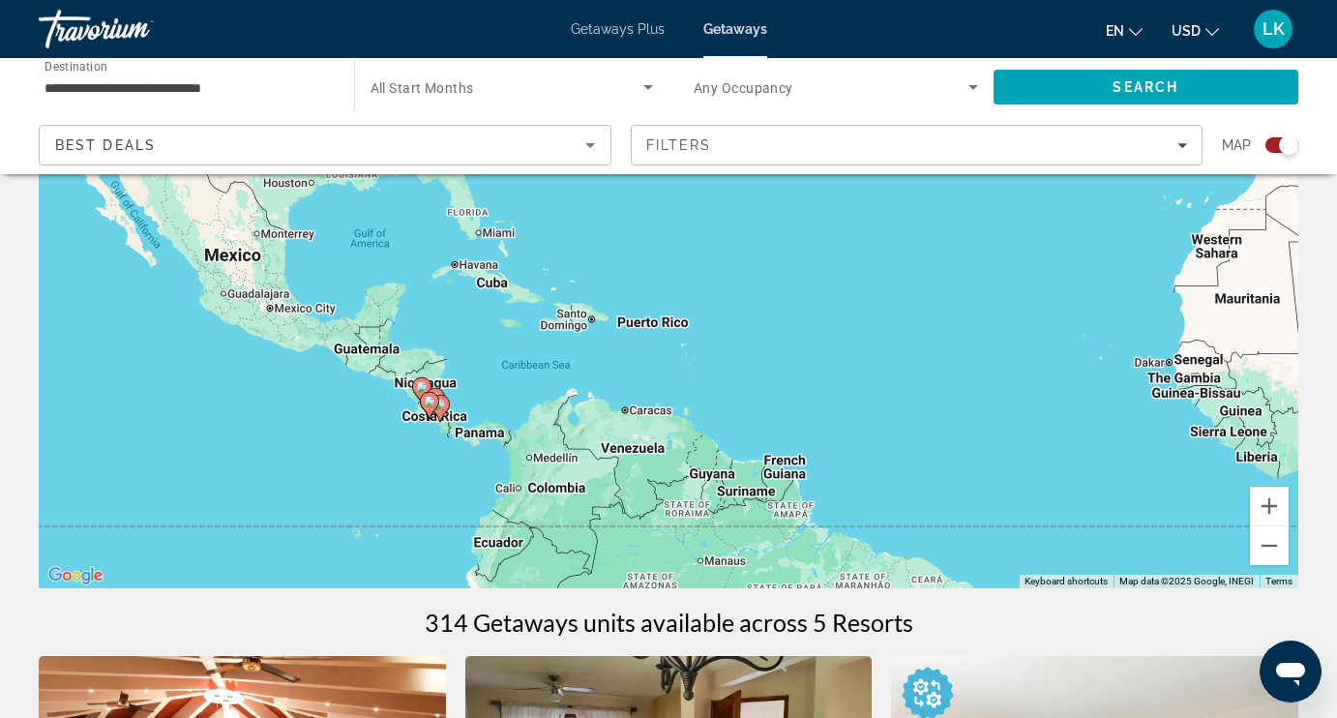
drag, startPoint x: 322, startPoint y: 467, endPoint x: 726, endPoint y: 325, distance: 428.5
click at [726, 325] on div "To activate drag with keyboard, press Alt + Enter. Once in keyboard drag state,…" at bounding box center [668, 298] width 1259 height 580
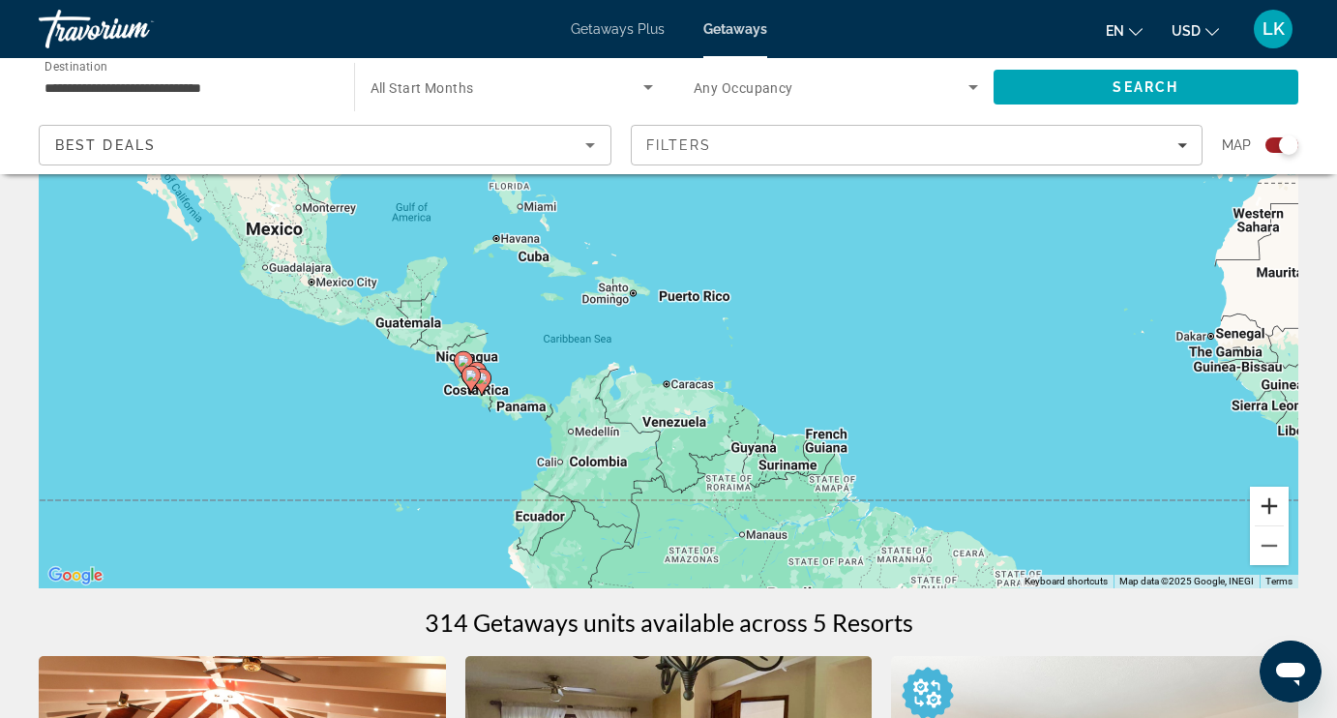
click at [1268, 515] on button "Zoom in" at bounding box center [1269, 505] width 39 height 39
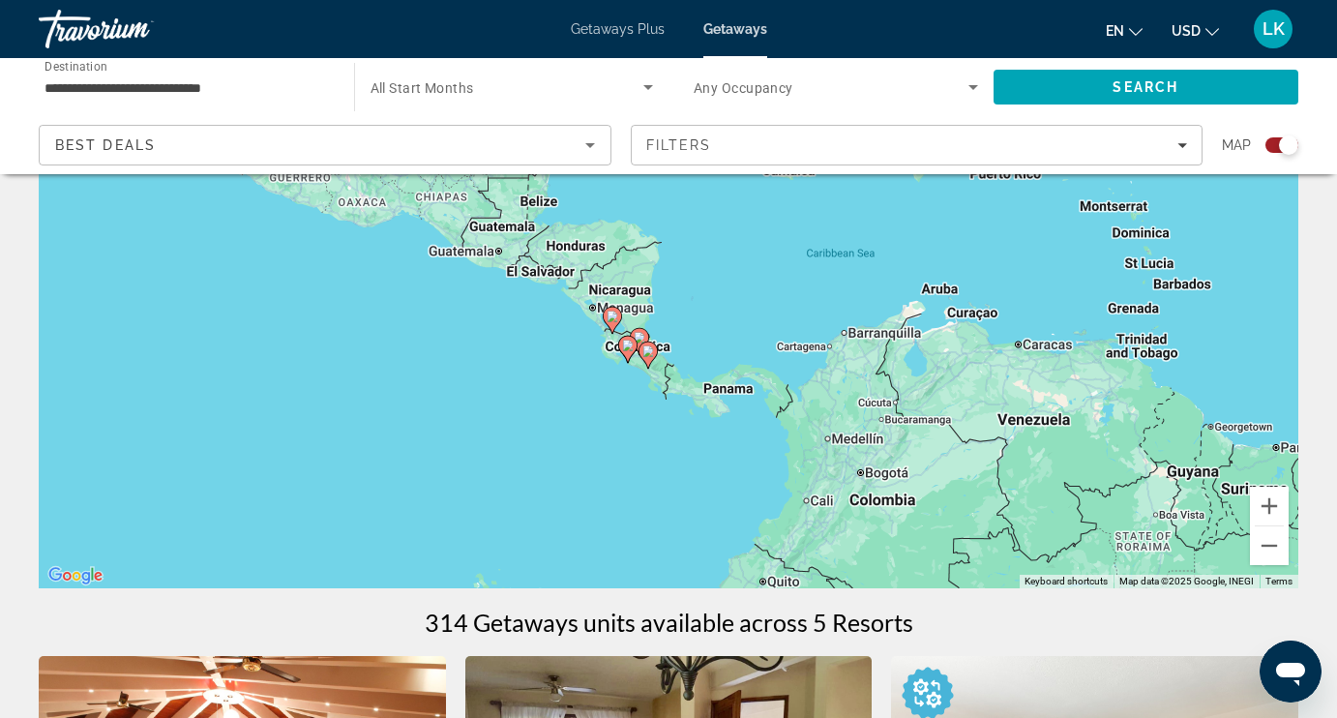
drag, startPoint x: 349, startPoint y: 447, endPoint x: 715, endPoint y: 315, distance: 388.5
click at [715, 315] on div "To activate drag with keyboard, press Alt + Enter. Once in keyboard drag state,…" at bounding box center [668, 298] width 1259 height 580
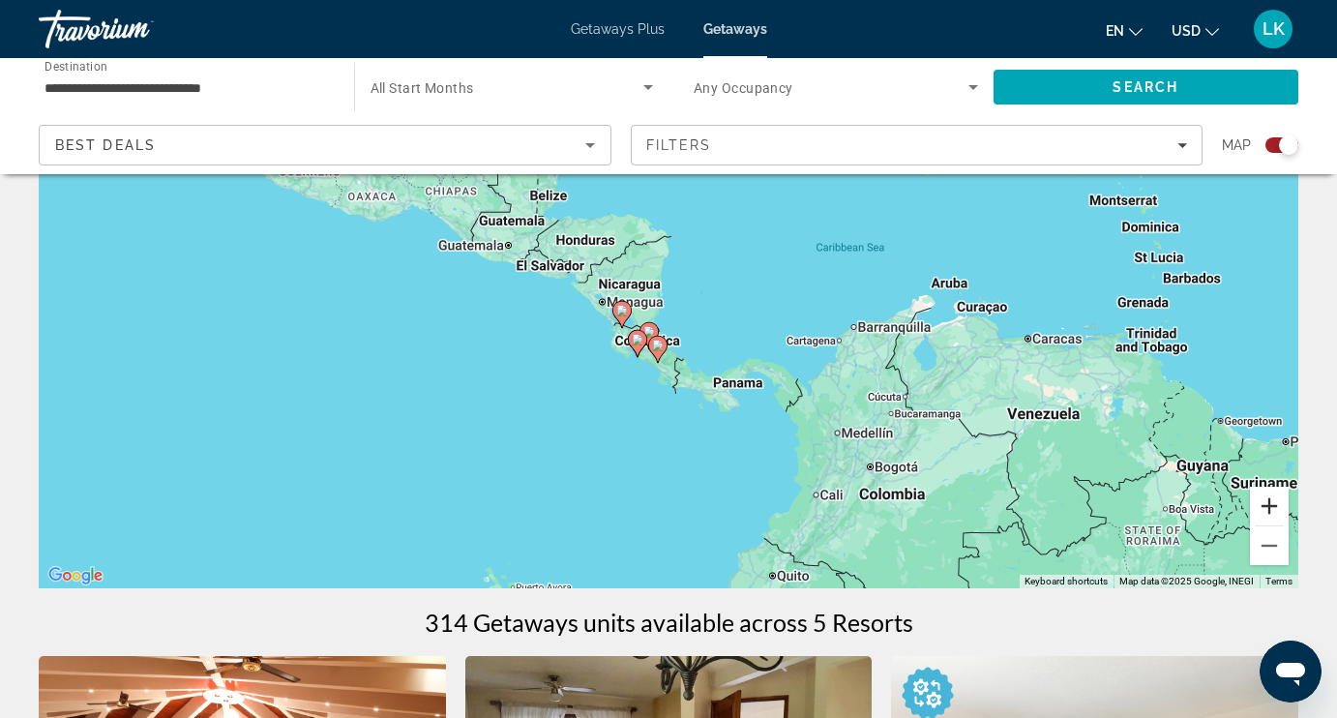
click at [1273, 501] on button "Zoom in" at bounding box center [1269, 505] width 39 height 39
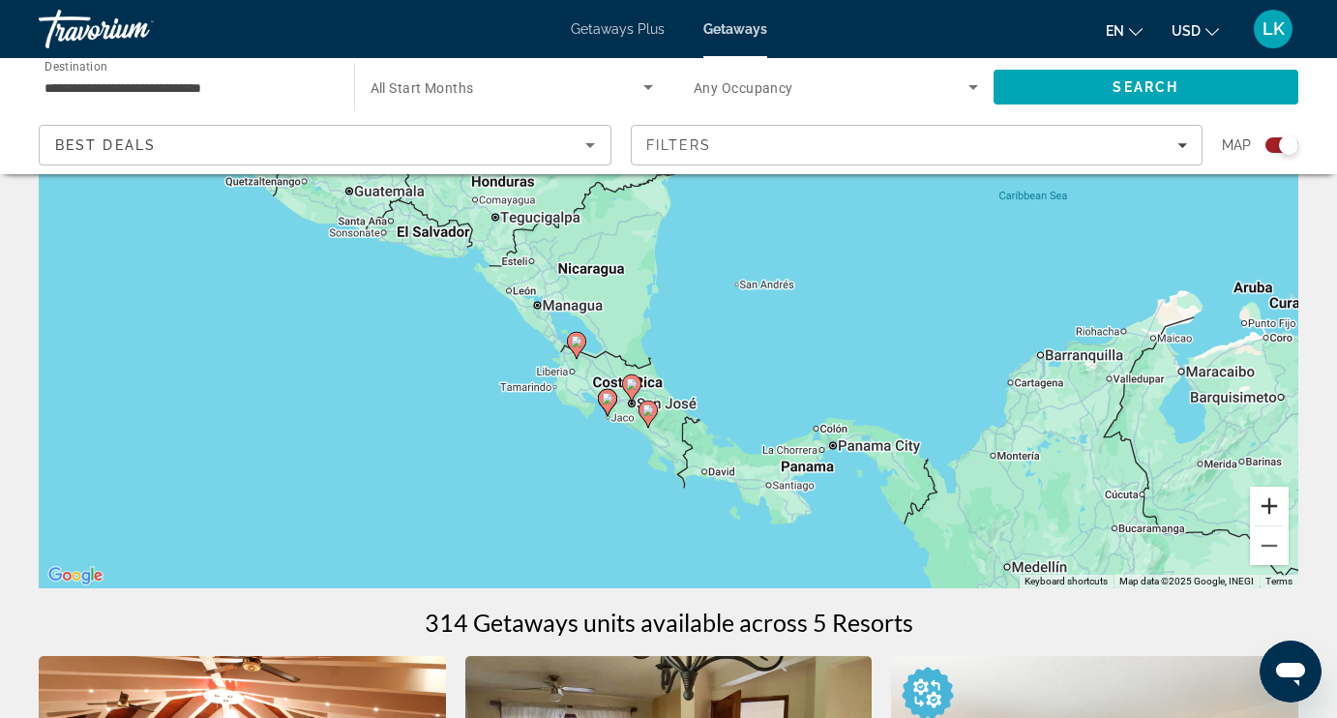
click at [1272, 506] on button "Zoom in" at bounding box center [1269, 505] width 39 height 39
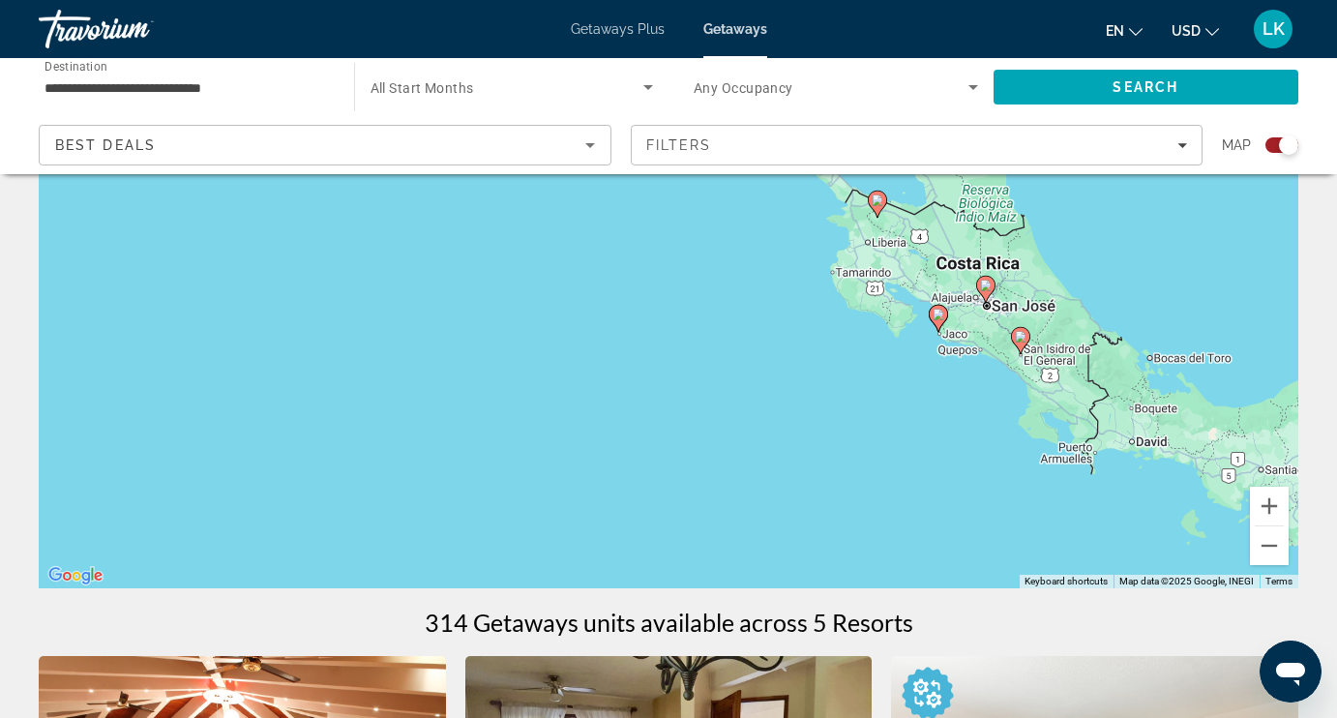
drag, startPoint x: 802, startPoint y: 451, endPoint x: 1192, endPoint y: 246, distance: 440.4
click at [1192, 246] on div "To activate drag with keyboard, press Alt + Enter. Once in keyboard drag state,…" at bounding box center [668, 298] width 1259 height 580
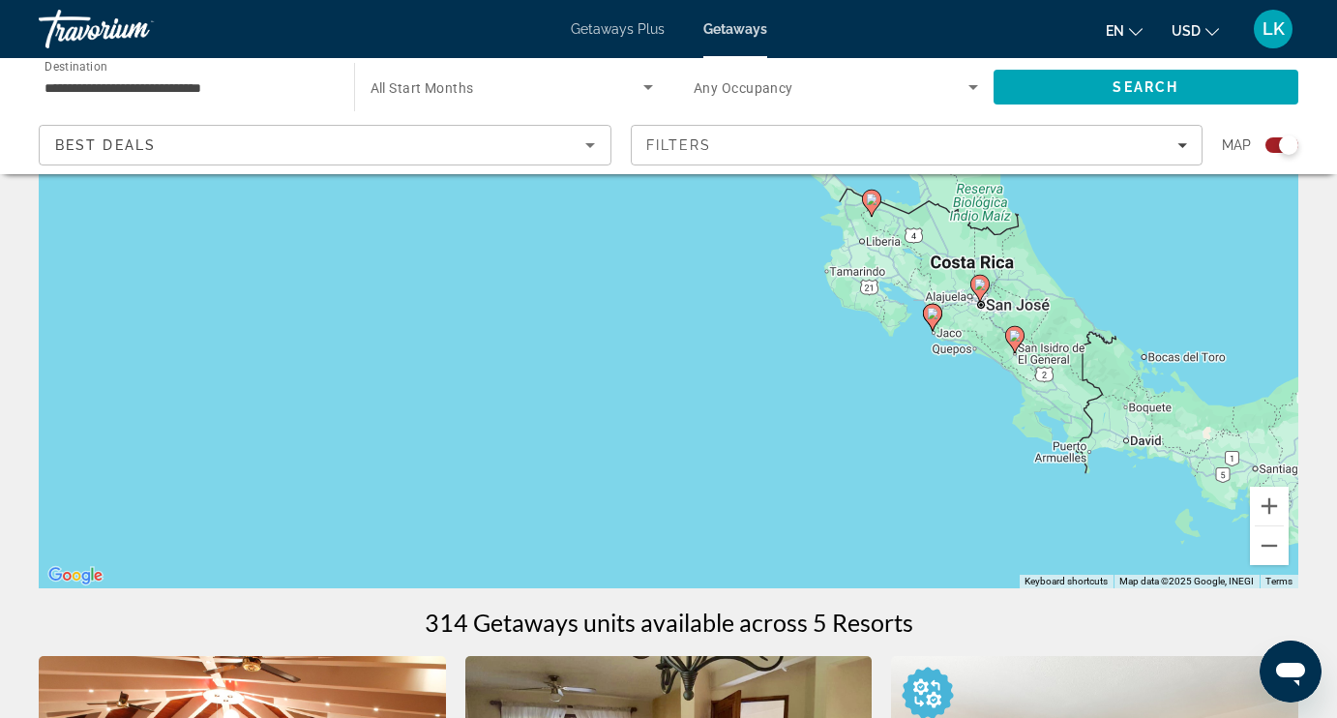
click at [933, 313] on image "Main content" at bounding box center [933, 314] width 12 height 12
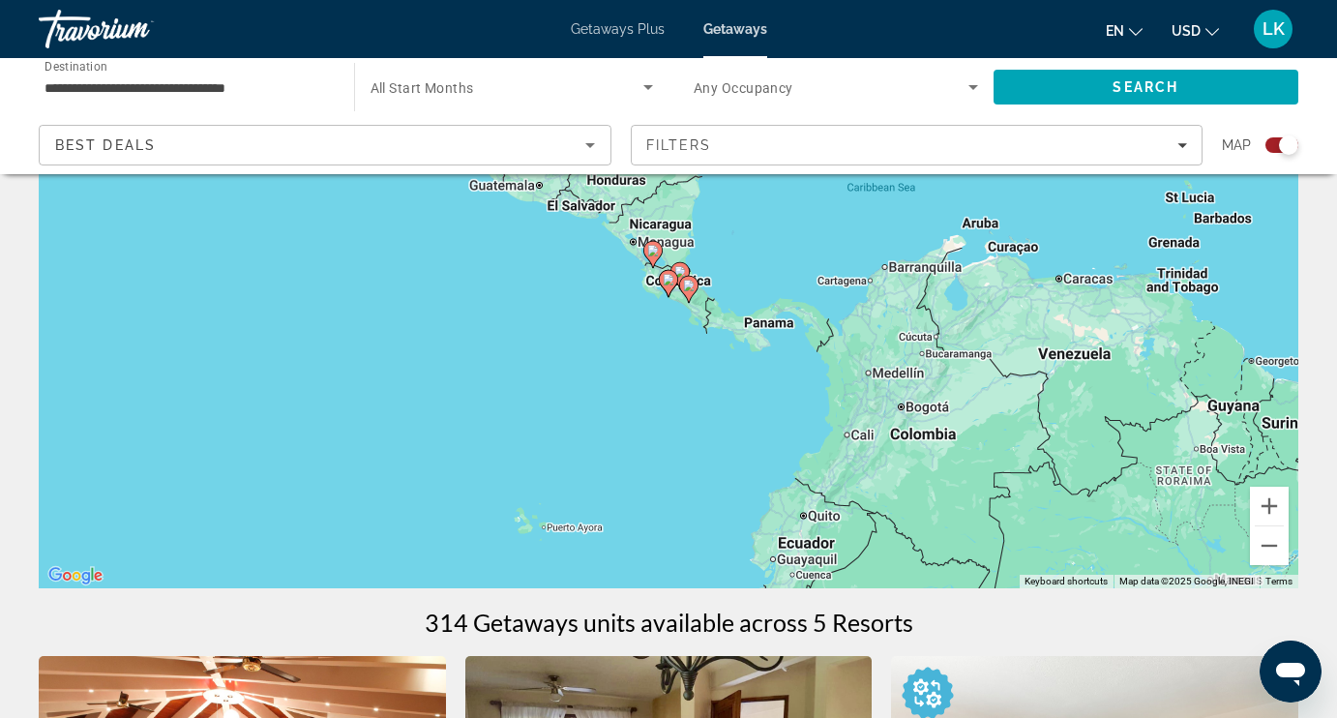
click at [665, 280] on image "Main content" at bounding box center [668, 280] width 12 height 12
type input "**********"
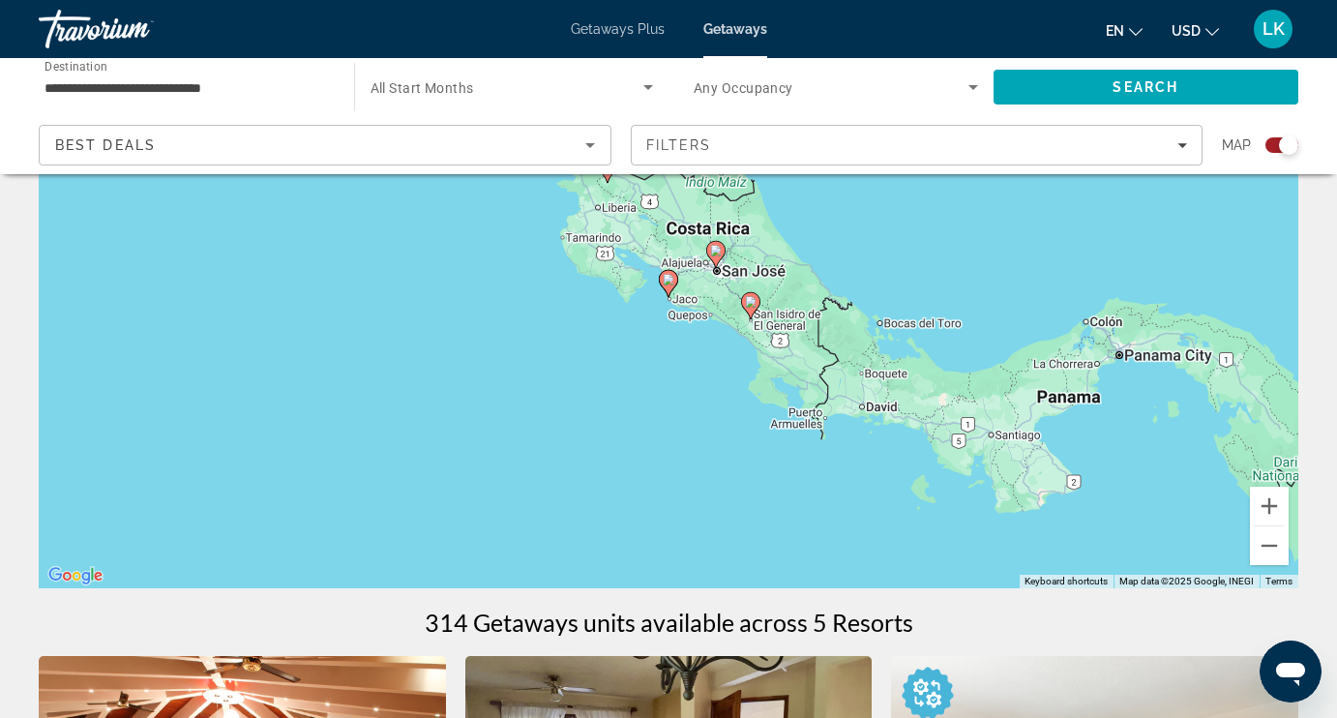
click at [665, 280] on image "Main content" at bounding box center [668, 280] width 12 height 12
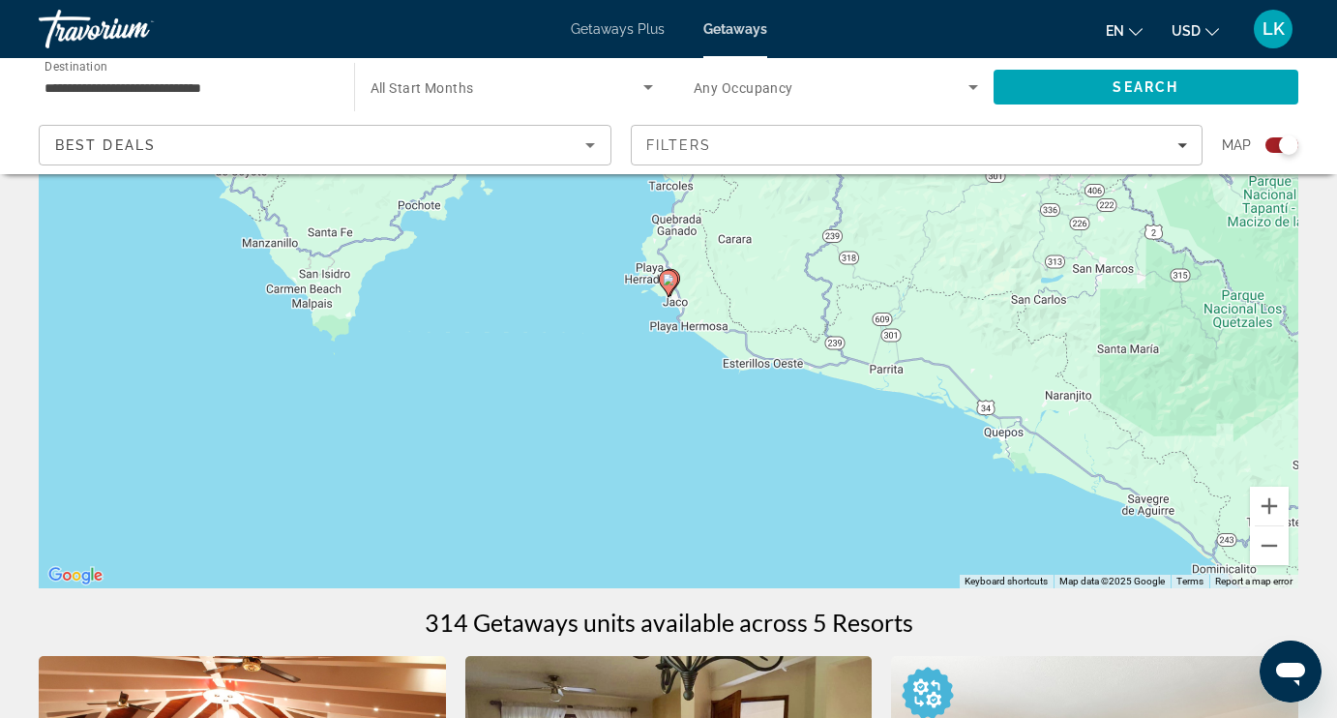
click at [665, 280] on image "Main content" at bounding box center [668, 280] width 12 height 12
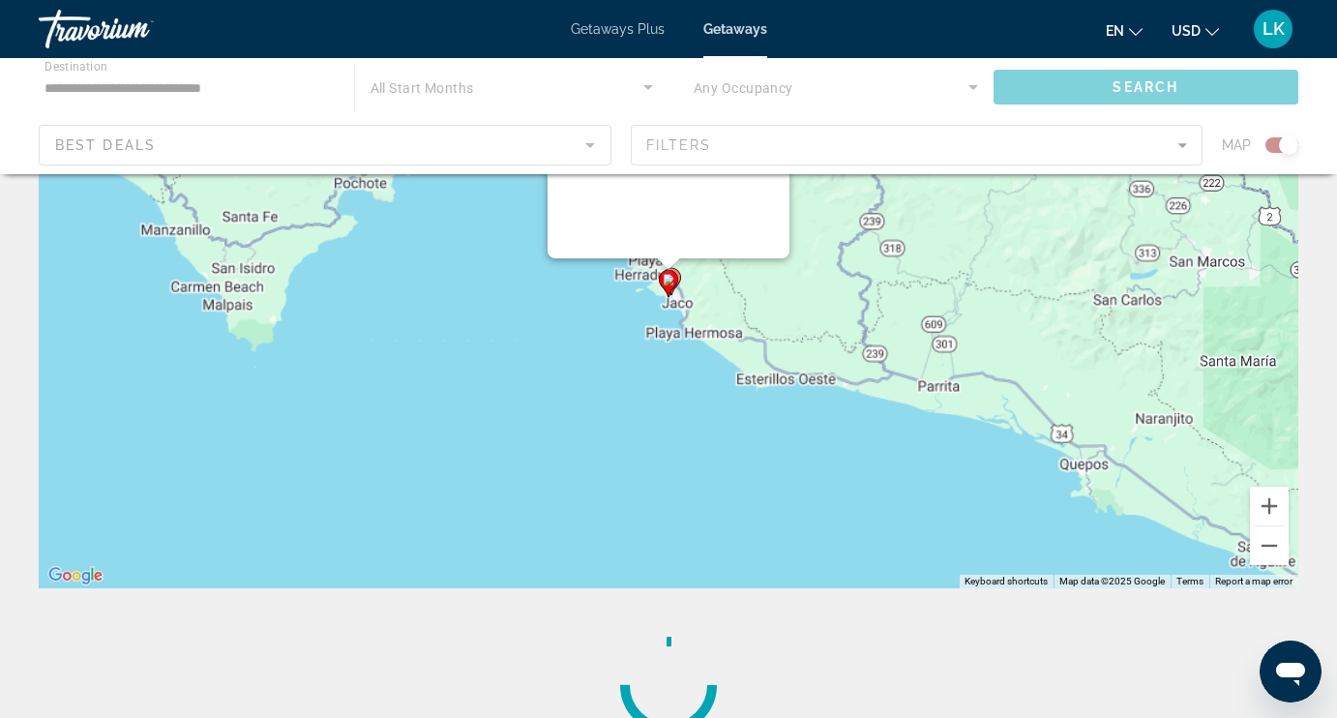
scroll to position [0, 0]
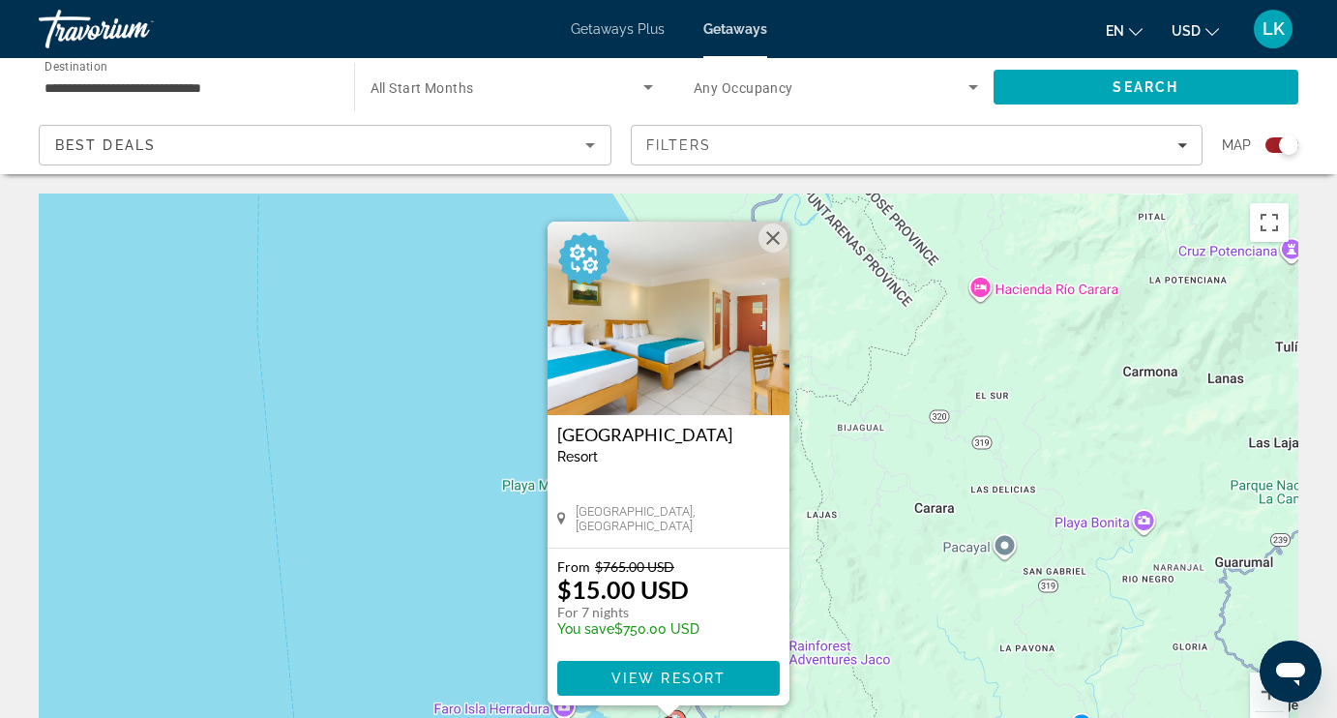
click at [774, 236] on button "Close" at bounding box center [772, 237] width 29 height 29
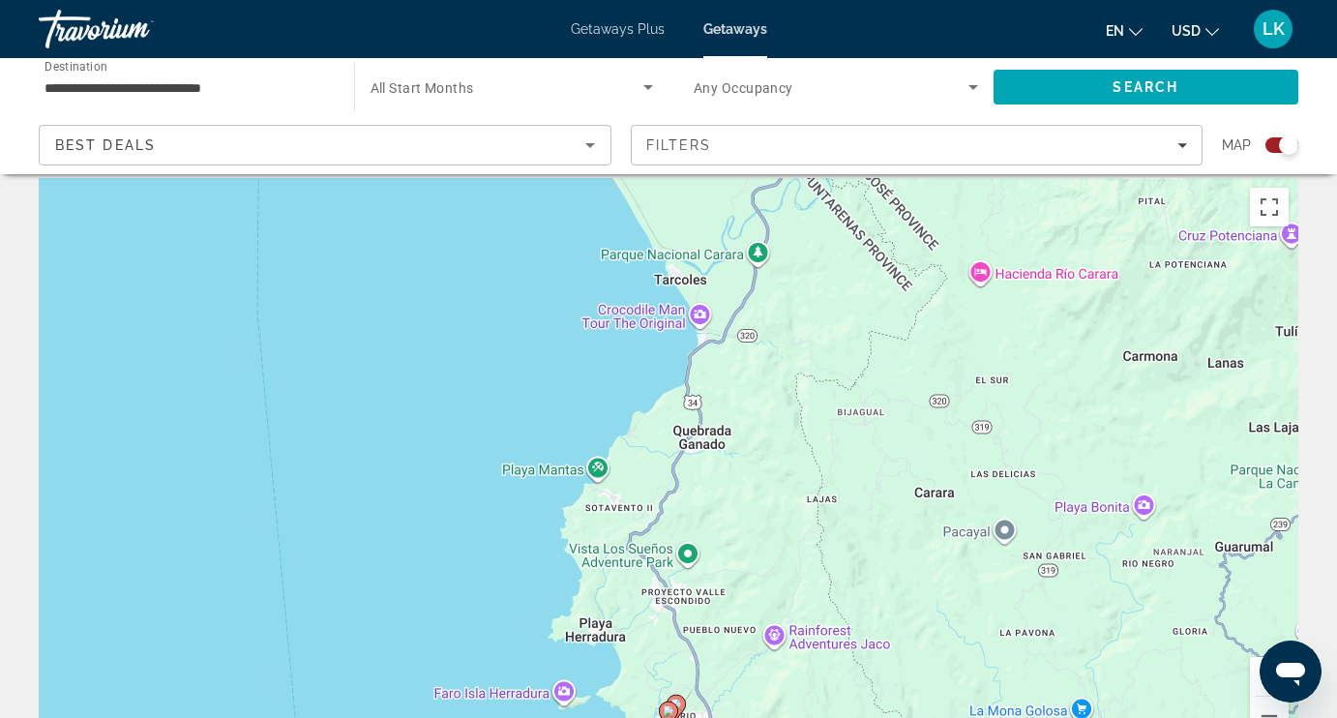
scroll to position [16, 0]
